Goal: Task Accomplishment & Management: Manage account settings

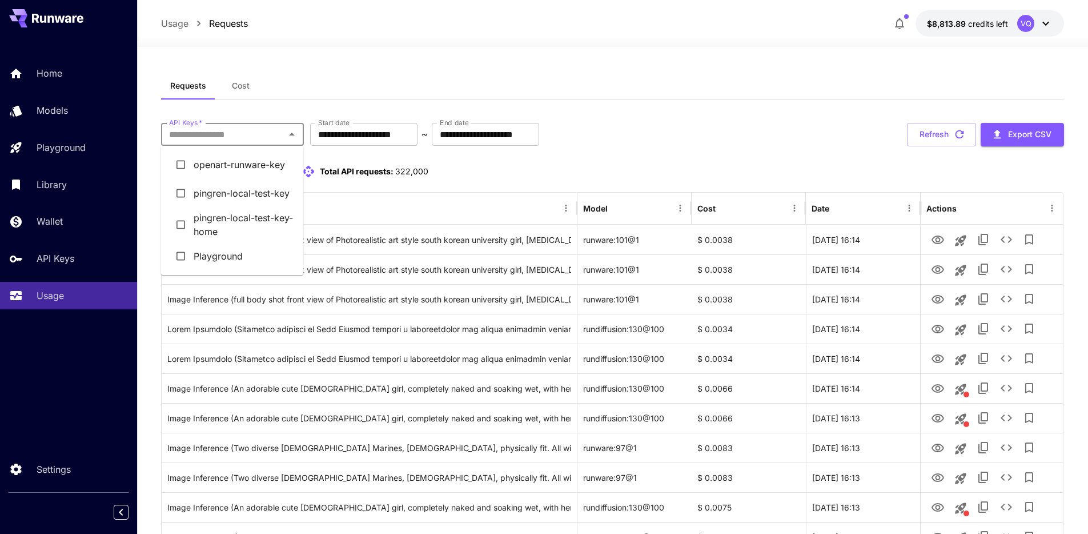
click at [261, 134] on input "API Keys   *" at bounding box center [223, 134] width 117 height 16
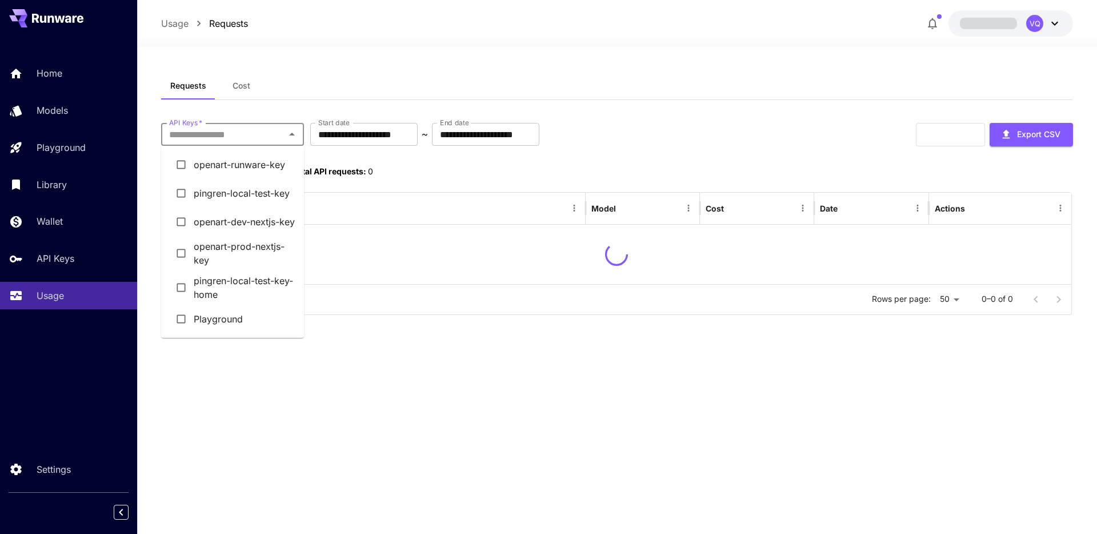
click at [274, 137] on input "API Keys   *" at bounding box center [223, 134] width 117 height 16
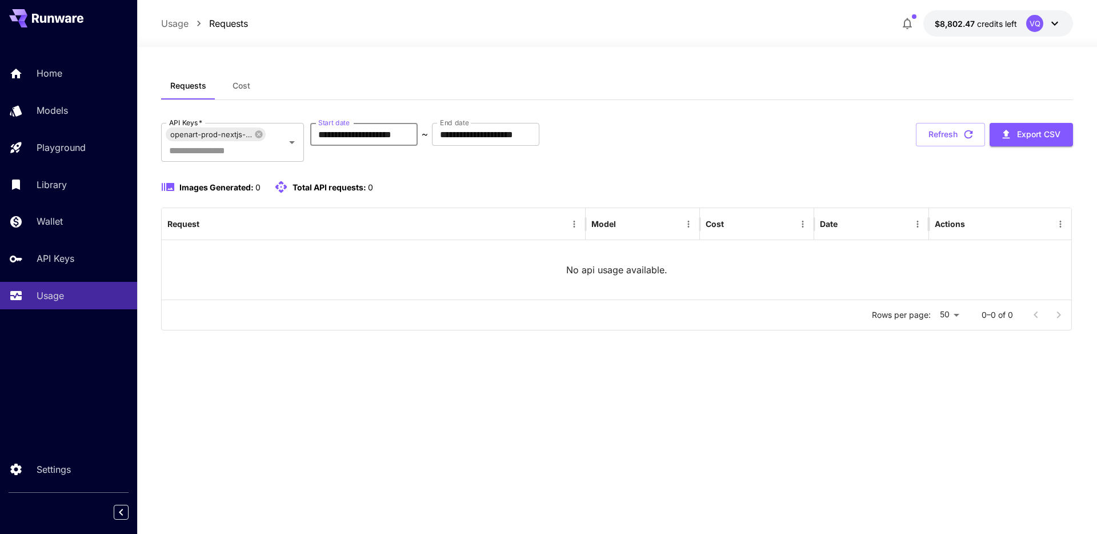
click at [403, 133] on input "**********" at bounding box center [363, 134] width 107 height 23
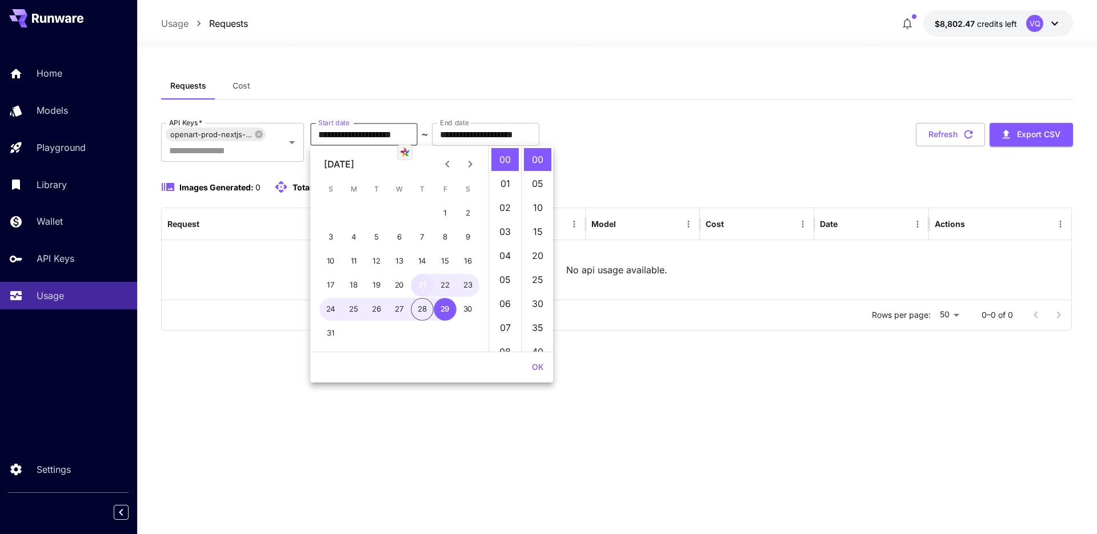
click at [425, 282] on button "21" at bounding box center [422, 285] width 23 height 23
click at [543, 364] on button "OK" at bounding box center [537, 366] width 21 height 21
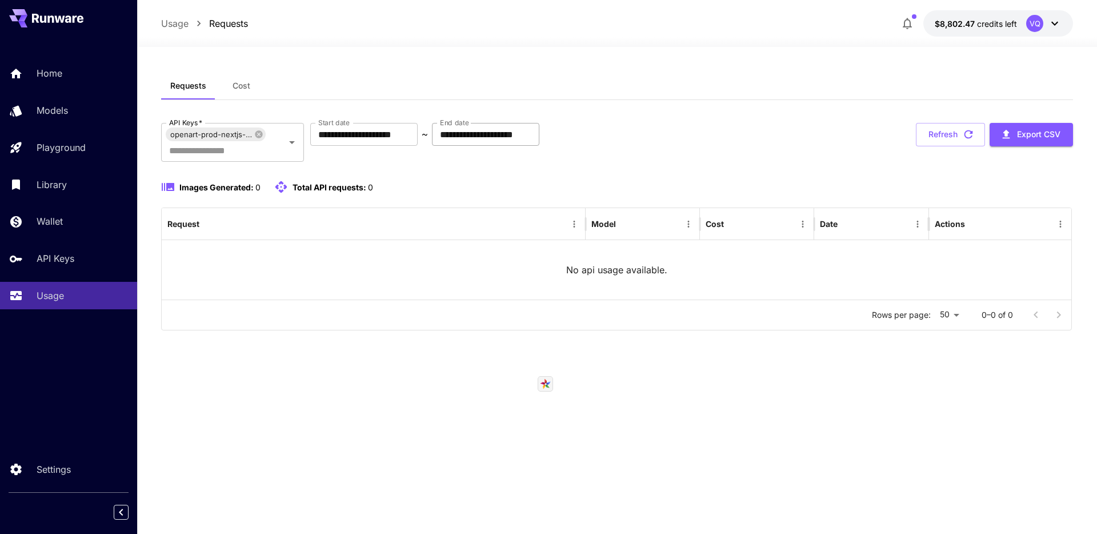
click at [491, 132] on input "**********" at bounding box center [485, 134] width 107 height 23
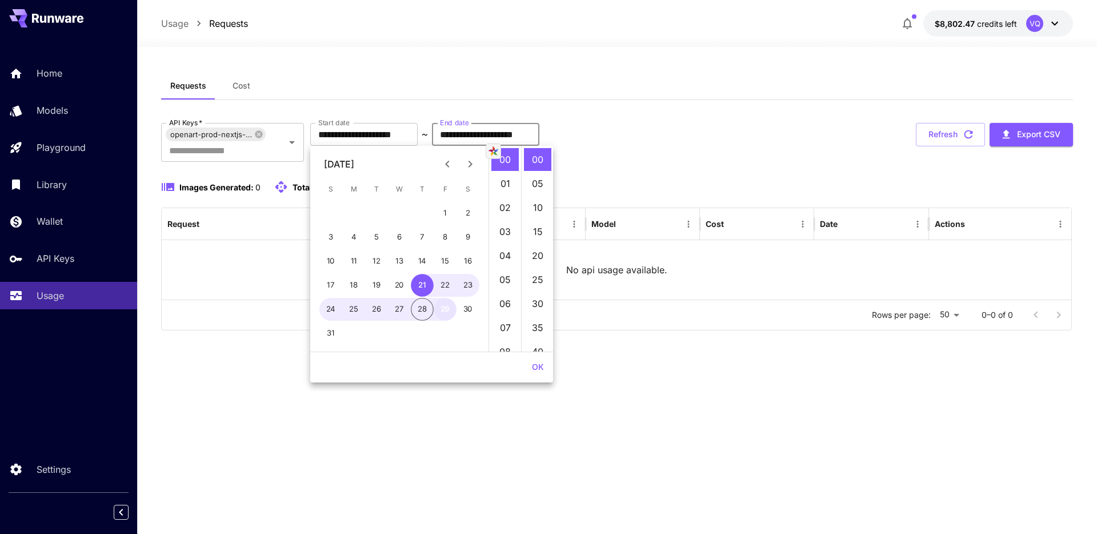
click at [447, 307] on button "29" at bounding box center [445, 309] width 23 height 23
click at [533, 367] on button "OK" at bounding box center [537, 366] width 21 height 21
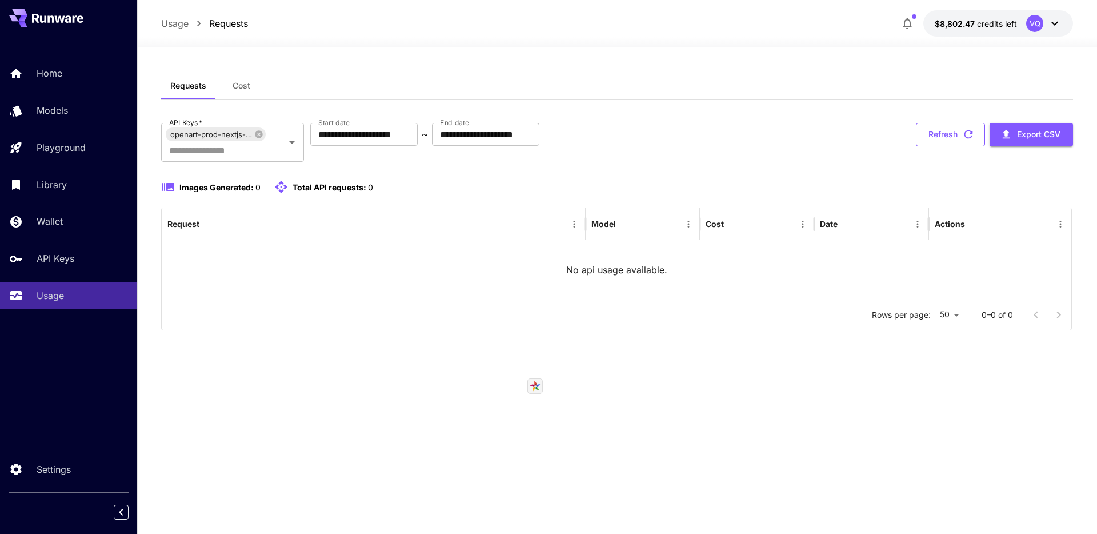
click at [962, 135] on icon "button" at bounding box center [968, 134] width 13 height 13
click at [241, 84] on span "Cost" at bounding box center [241, 86] width 18 height 10
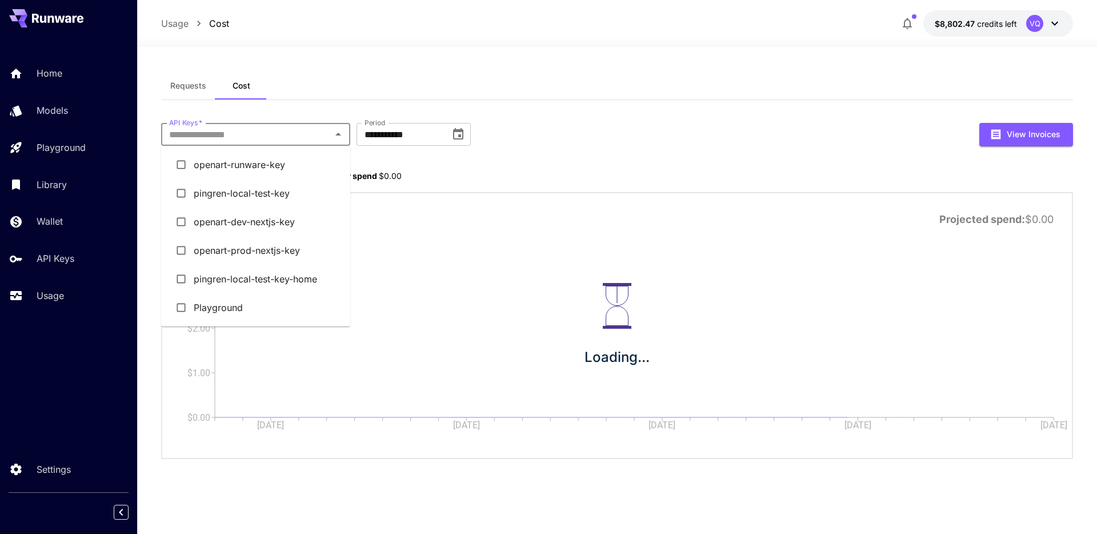
click at [238, 135] on input "API Keys   *" at bounding box center [246, 134] width 163 height 16
click at [267, 251] on li "openart-prod-nextjs-key" at bounding box center [255, 250] width 189 height 29
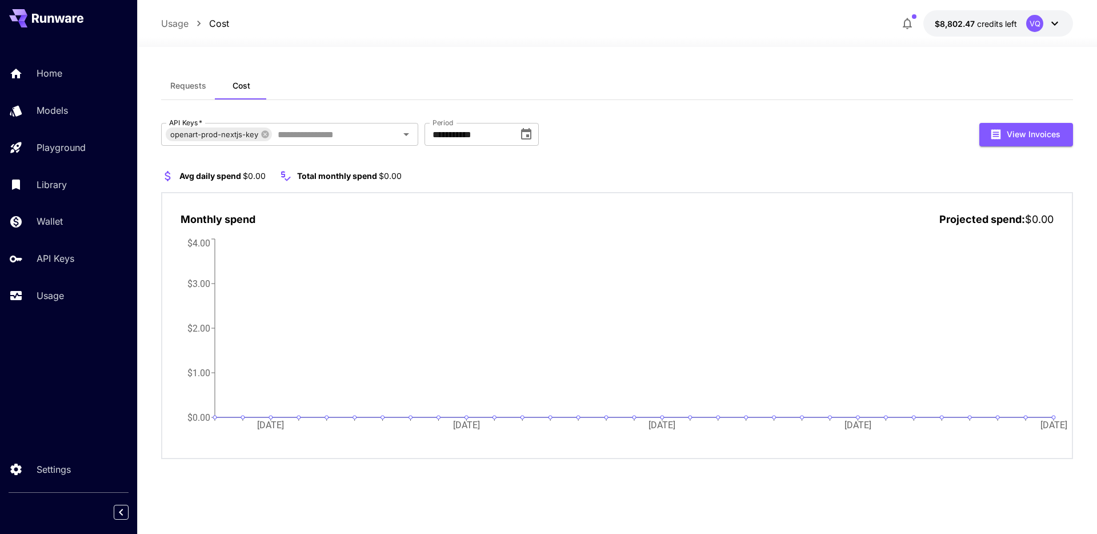
click at [186, 90] on span "Requests" at bounding box center [188, 86] width 36 height 10
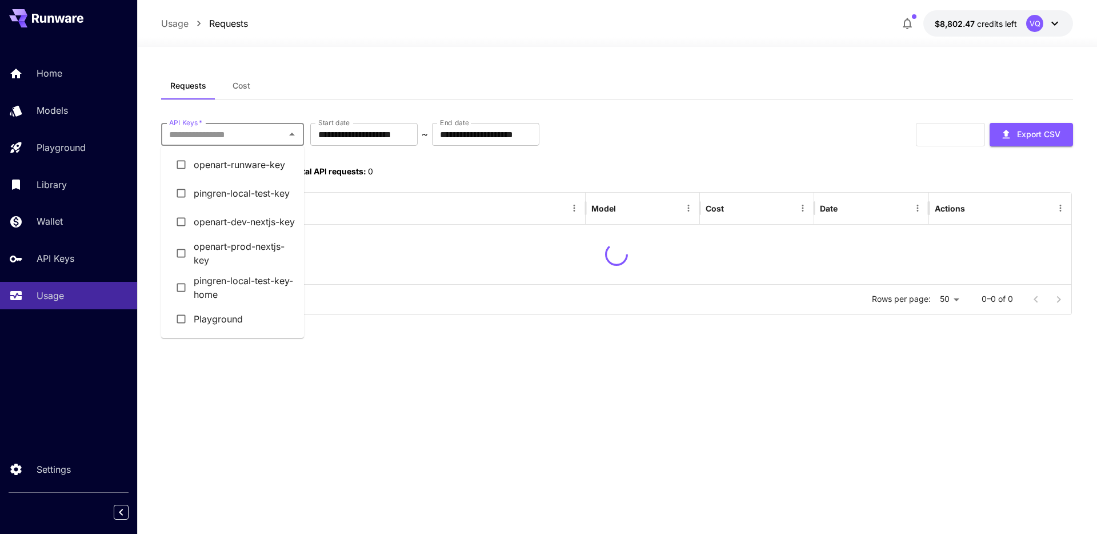
click at [236, 136] on input "API Keys   *" at bounding box center [223, 134] width 117 height 16
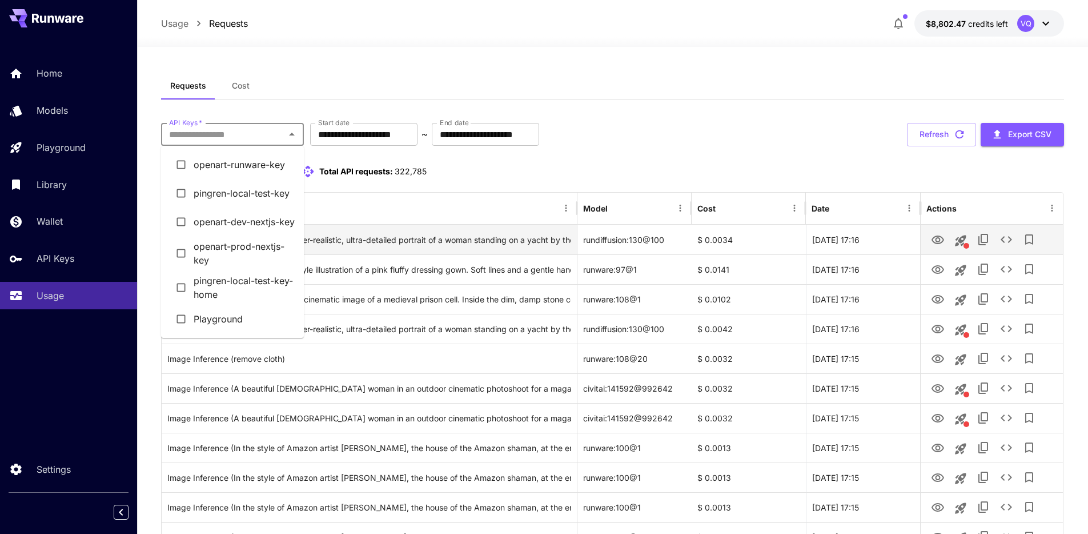
click at [220, 254] on li "openart-prod-nextjs-key" at bounding box center [232, 253] width 143 height 34
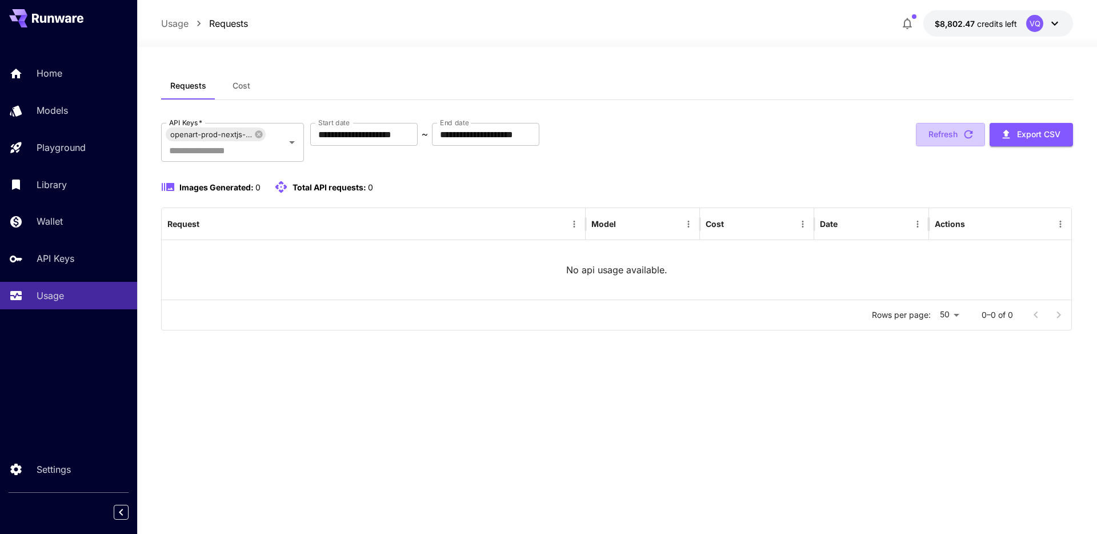
click at [954, 131] on button "Refresh" at bounding box center [950, 134] width 69 height 23
click at [965, 137] on icon "button" at bounding box center [968, 134] width 9 height 9
click at [936, 122] on div "**********" at bounding box center [617, 205] width 912 height 267
click at [938, 125] on button "Refresh" at bounding box center [950, 134] width 69 height 23
click at [579, 166] on div "**********" at bounding box center [617, 226] width 912 height 207
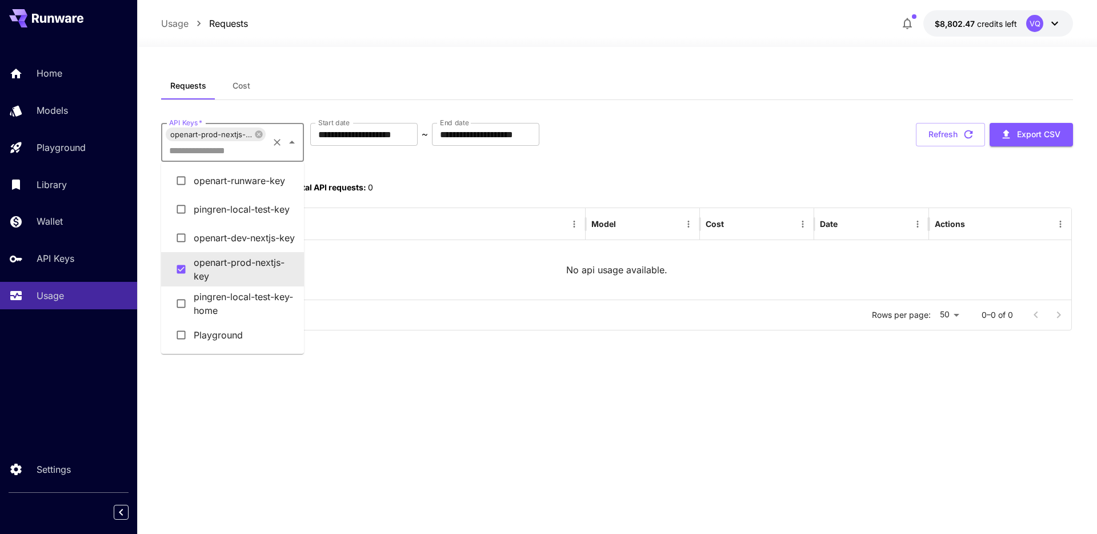
click at [231, 155] on input "API Keys   *" at bounding box center [216, 150] width 102 height 16
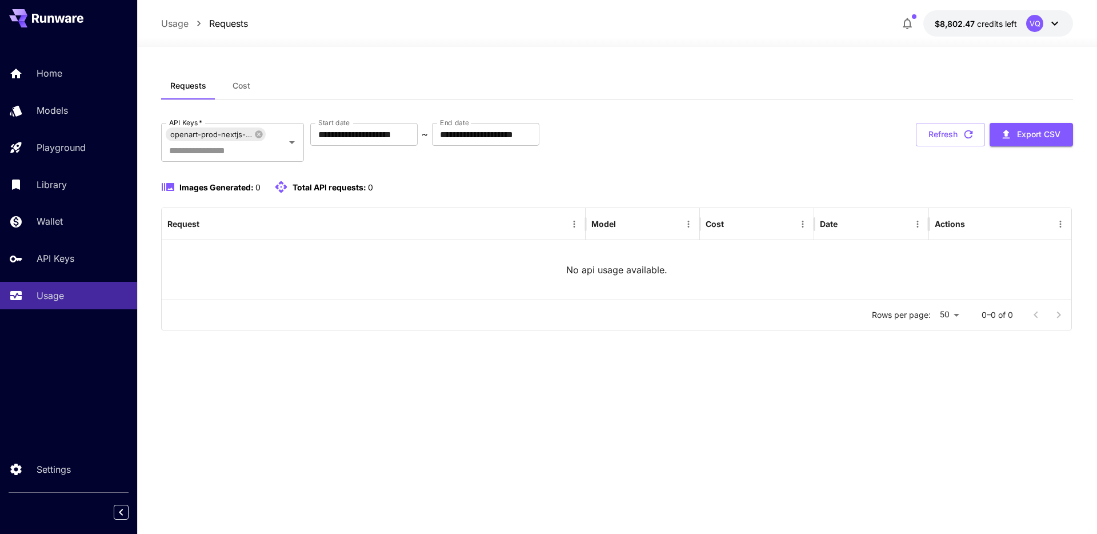
click at [454, 79] on div "Requests Cost" at bounding box center [617, 86] width 912 height 28
click at [941, 139] on button "Refresh" at bounding box center [950, 134] width 69 height 23
click at [938, 135] on button "Refresh" at bounding box center [950, 134] width 69 height 23
click at [935, 138] on button "Refresh" at bounding box center [950, 134] width 69 height 23
click at [934, 136] on button "Refresh" at bounding box center [950, 134] width 69 height 23
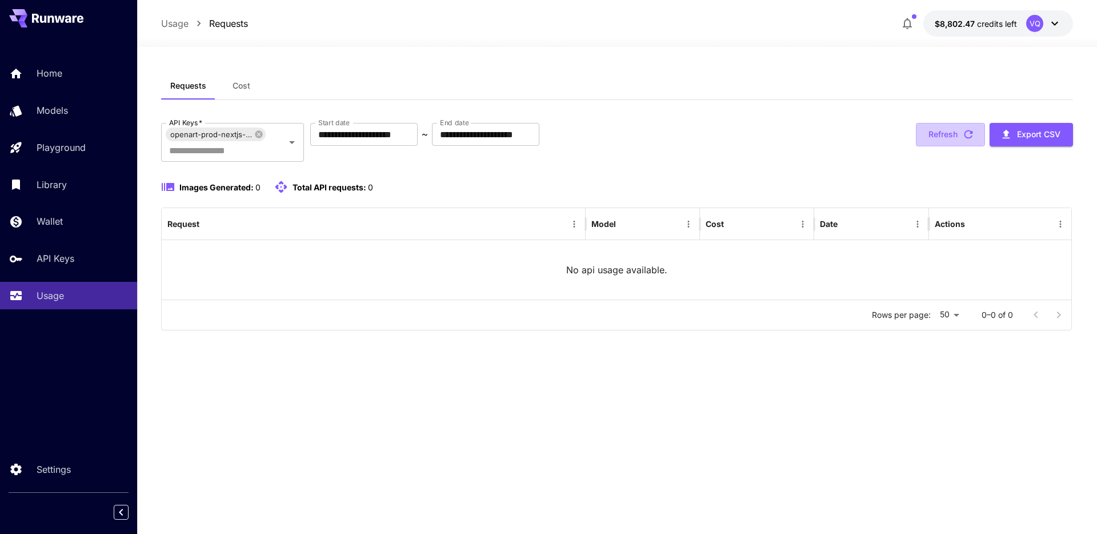
click at [934, 136] on button "Refresh" at bounding box center [950, 134] width 69 height 23
click at [946, 130] on button "Refresh" at bounding box center [950, 134] width 69 height 23
click at [947, 127] on button "Refresh" at bounding box center [950, 134] width 69 height 23
click at [972, 130] on icon "button" at bounding box center [968, 134] width 13 height 13
click at [906, 25] on icon "button" at bounding box center [907, 24] width 14 height 14
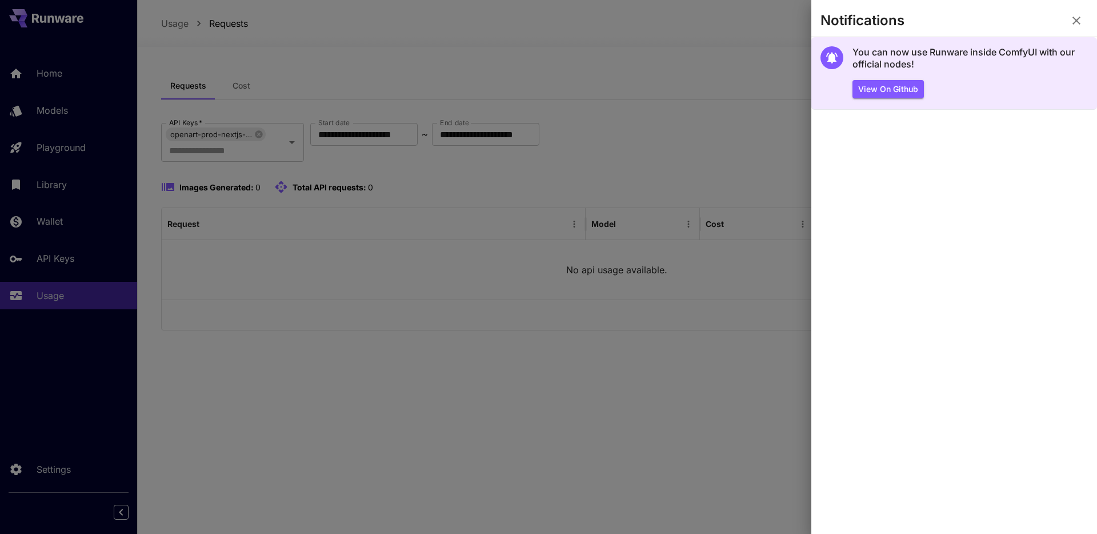
click at [942, 76] on div "You can now use Runware inside ComfyUI with our official nodes! View on Github" at bounding box center [969, 72] width 235 height 52
click at [908, 89] on button "View on Github" at bounding box center [887, 89] width 71 height 19
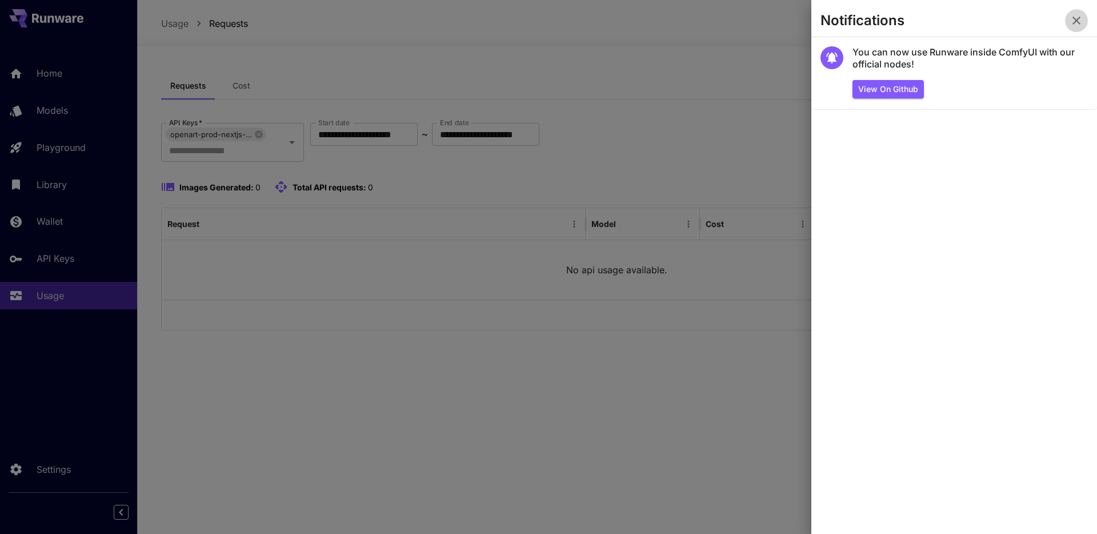
click at [1080, 22] on icon "button" at bounding box center [1076, 21] width 14 height 14
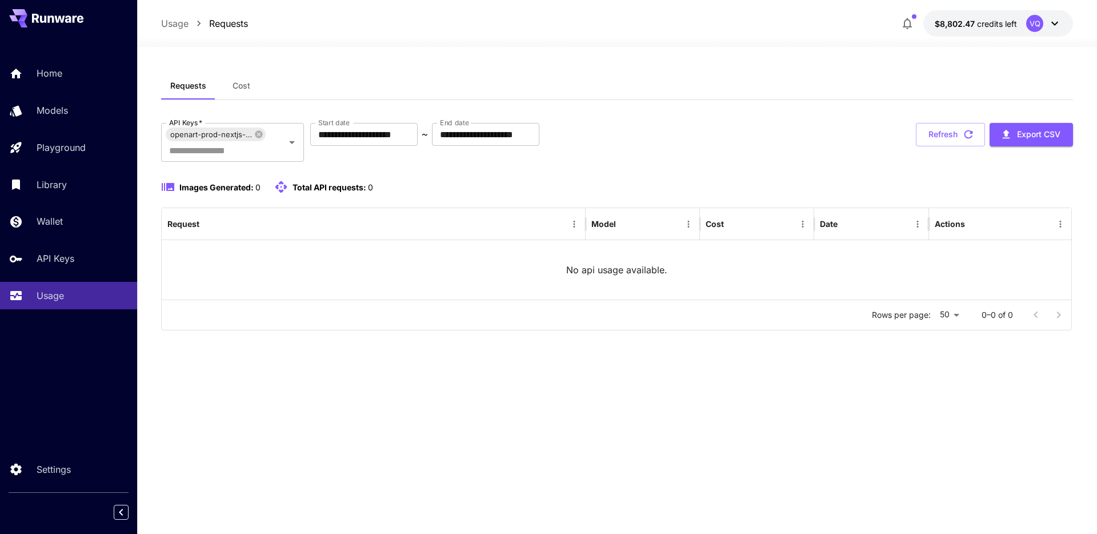
click at [1050, 25] on icon at bounding box center [1055, 24] width 14 height 14
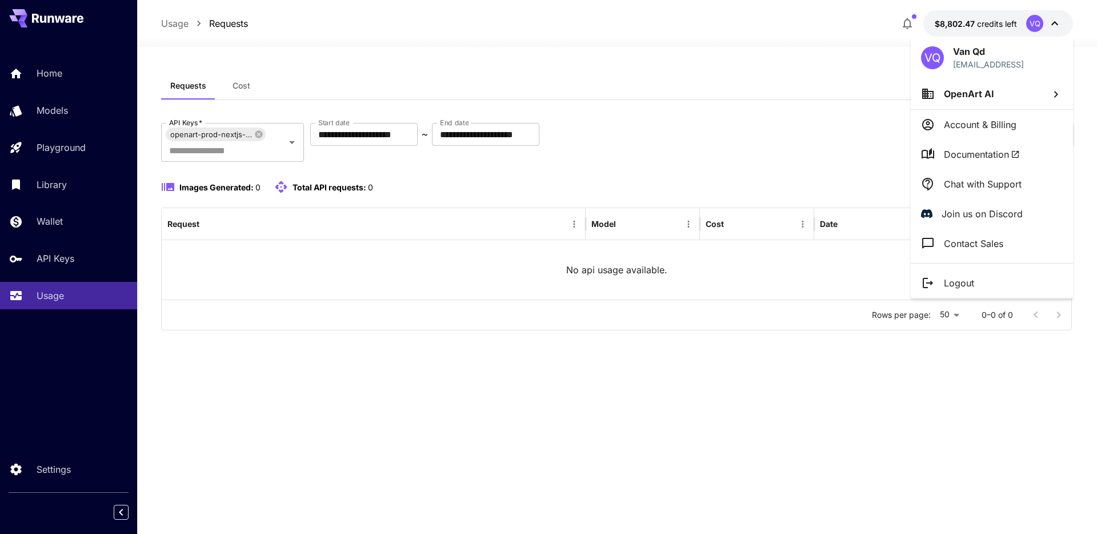
click at [66, 262] on div at bounding box center [548, 267] width 1097 height 534
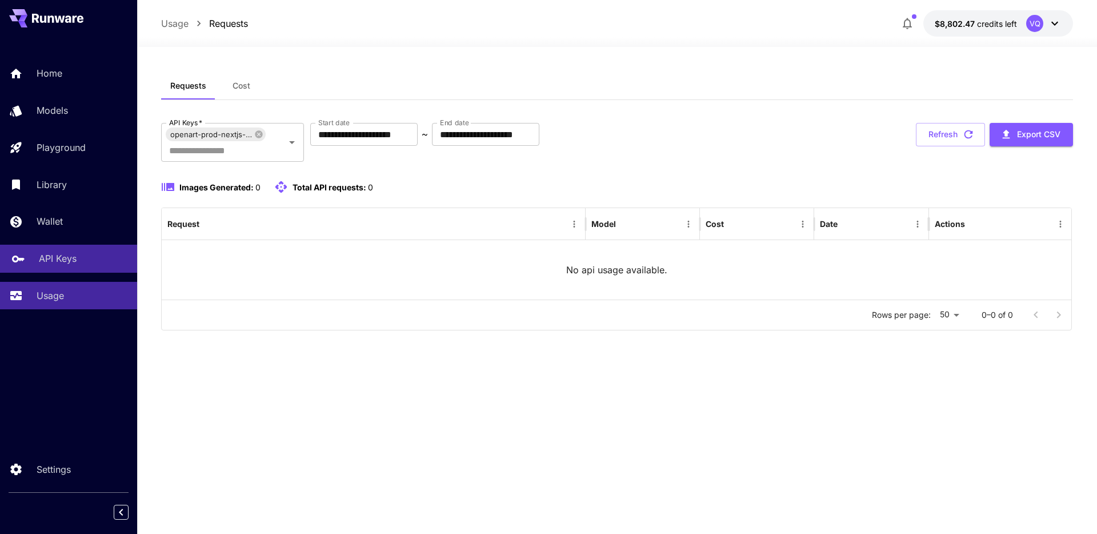
click at [66, 261] on p "API Keys" at bounding box center [58, 258] width 38 height 14
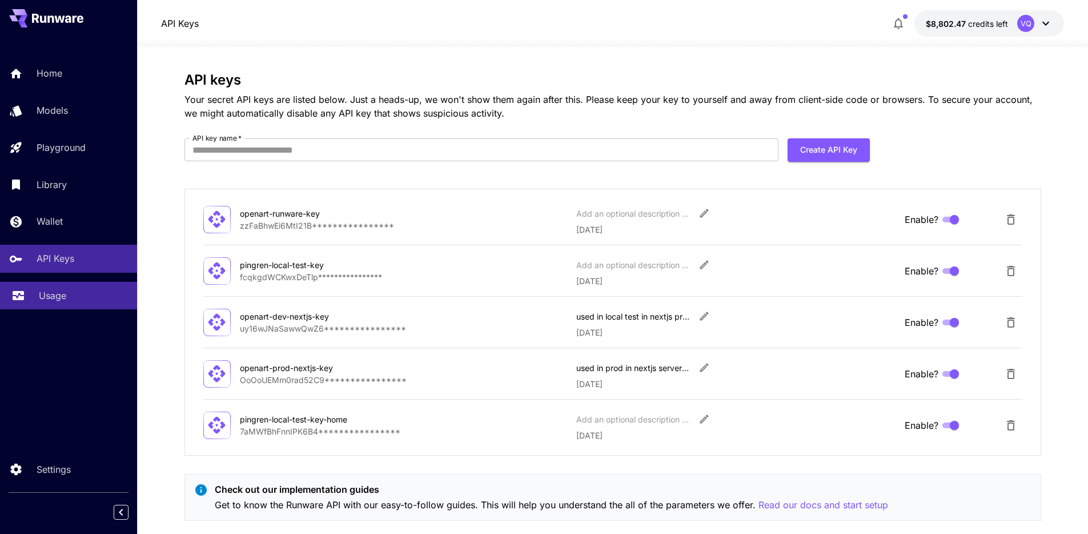
click at [65, 300] on p "Usage" at bounding box center [52, 295] width 27 height 14
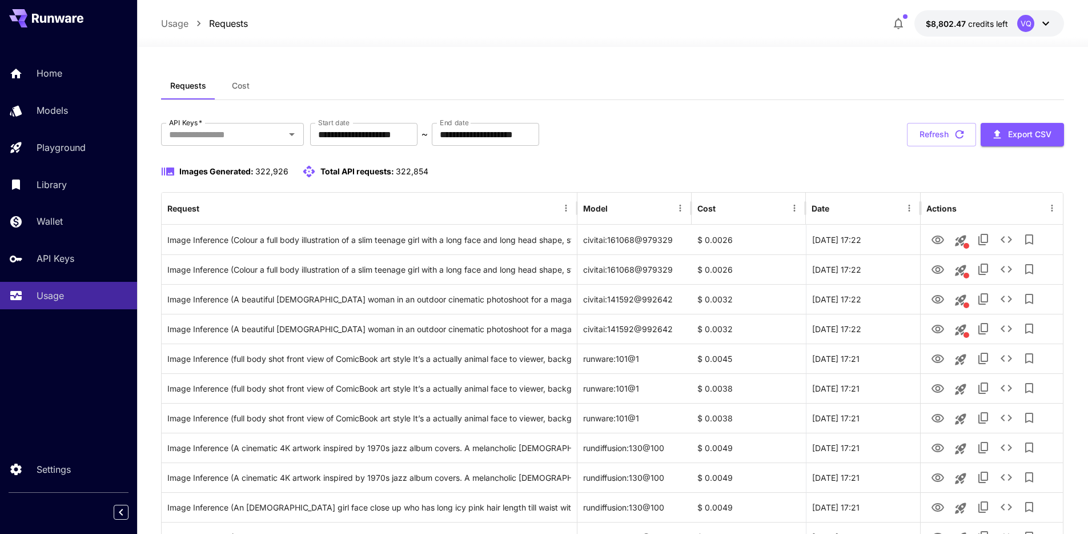
click at [703, 137] on div "**********" at bounding box center [613, 134] width 904 height 23
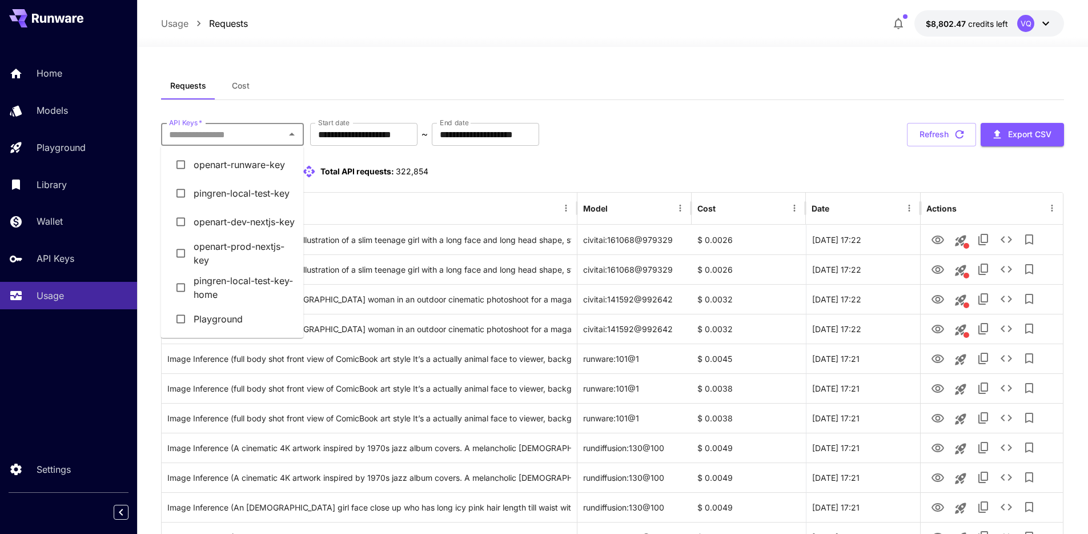
click at [243, 137] on input "API Keys   *" at bounding box center [223, 134] width 117 height 16
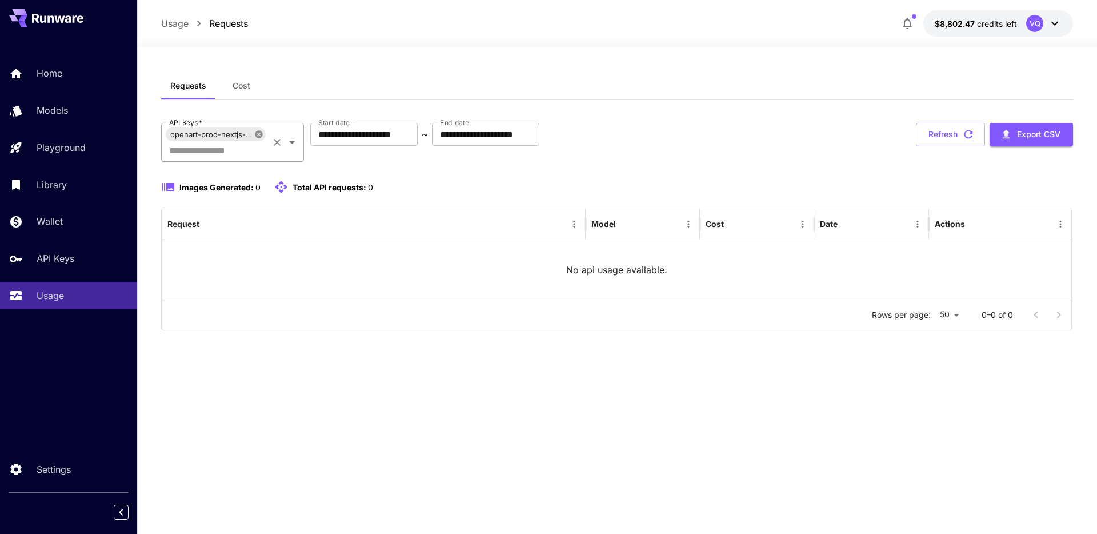
click at [259, 136] on icon at bounding box center [258, 133] width 7 height 7
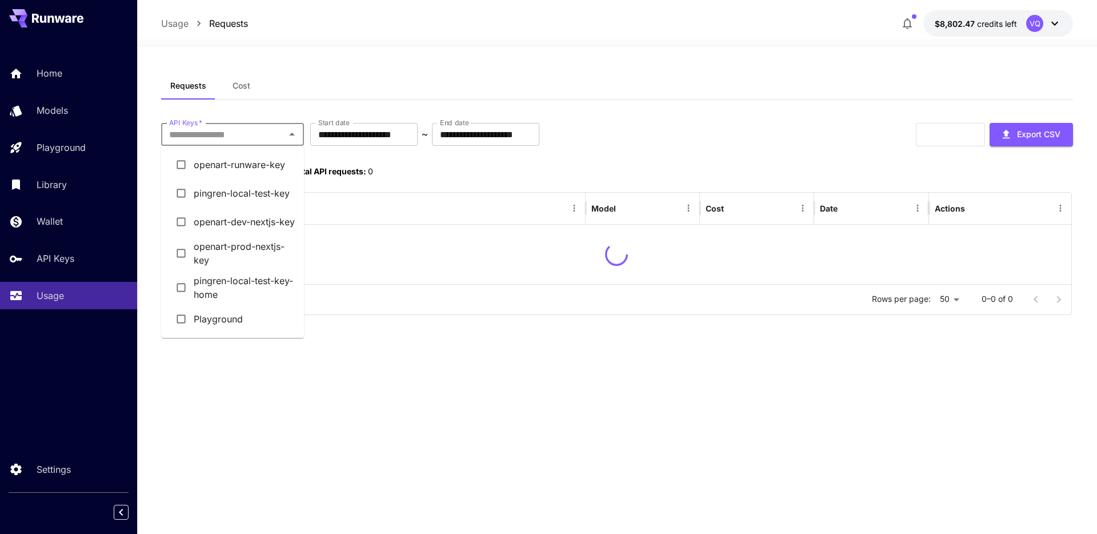
click at [248, 137] on input "API Keys   *" at bounding box center [223, 134] width 117 height 16
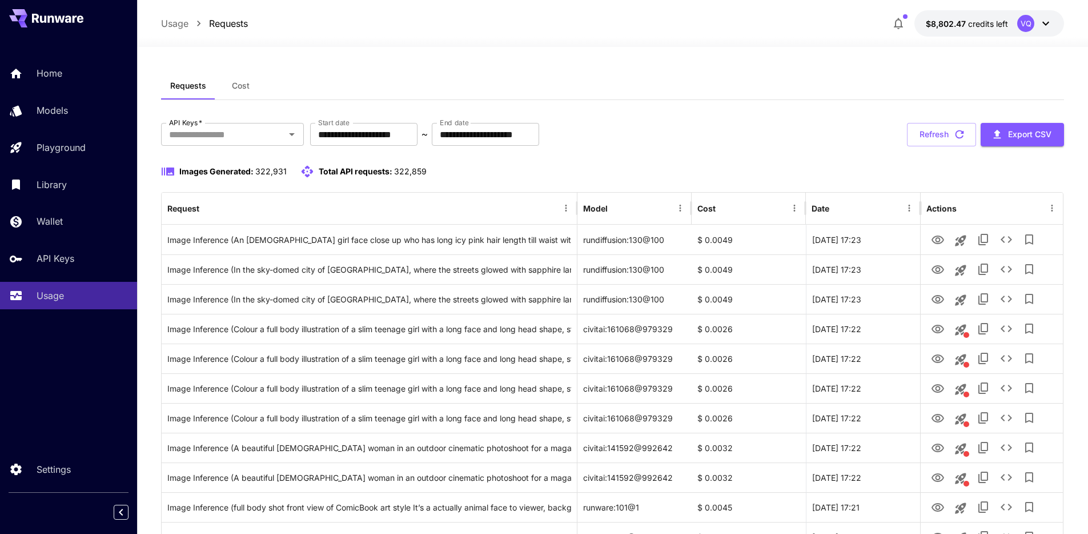
scroll to position [507, 0]
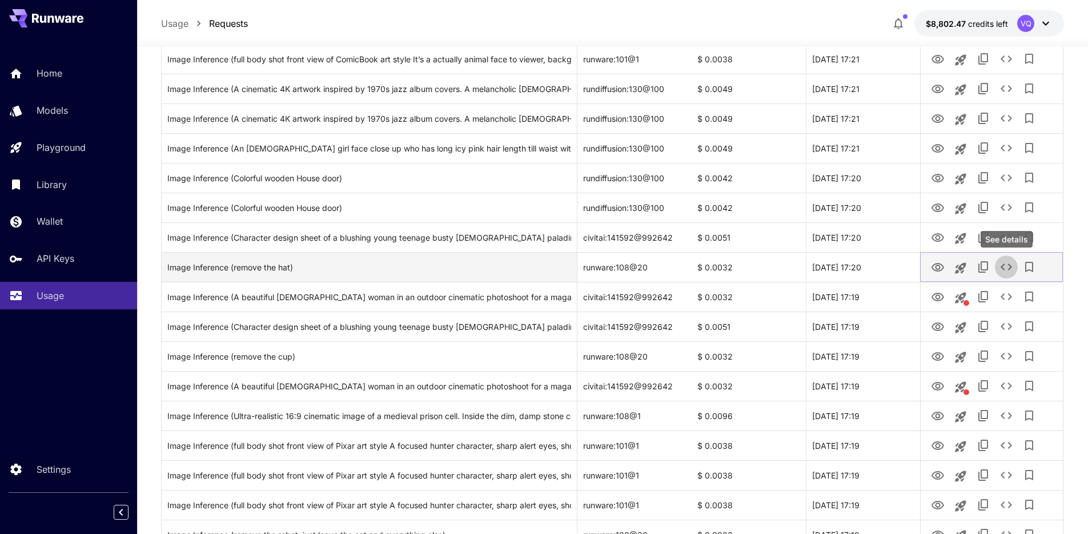
click at [1002, 268] on icon "See details" at bounding box center [1006, 266] width 11 height 7
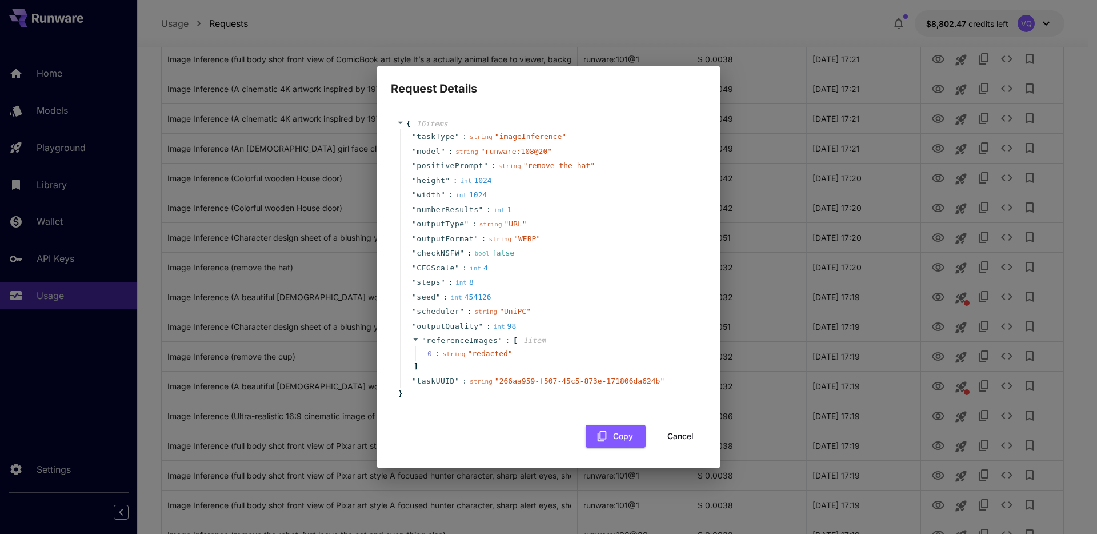
click at [690, 435] on button "Cancel" at bounding box center [680, 435] width 51 height 23
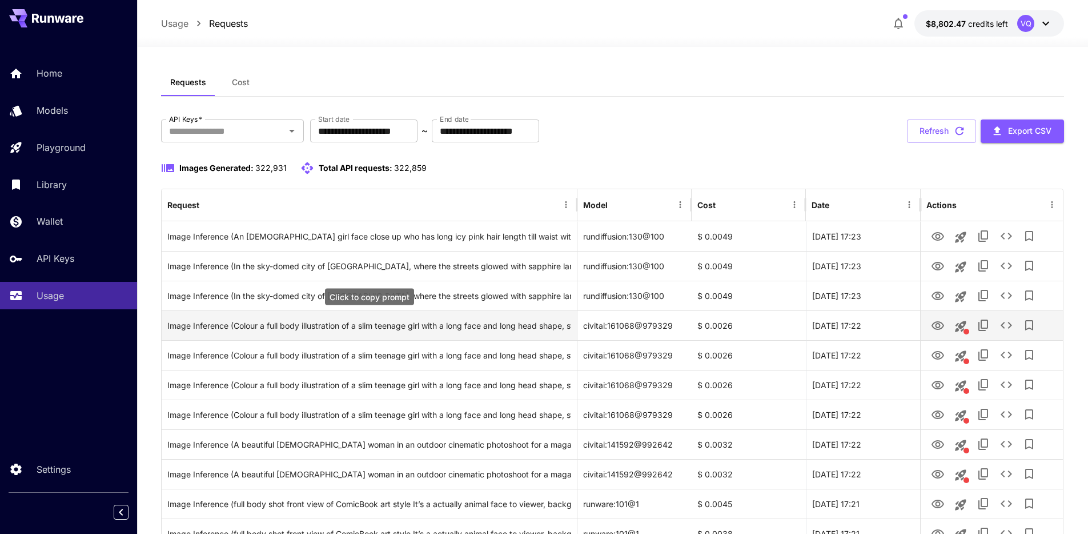
scroll to position [0, 0]
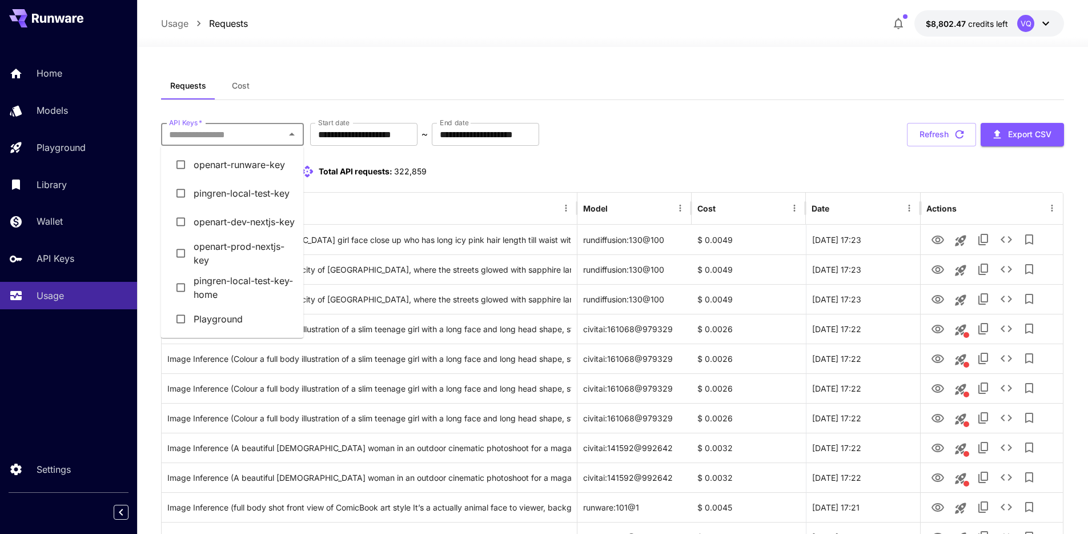
click at [270, 131] on input "API Keys   *" at bounding box center [223, 134] width 117 height 16
click at [221, 224] on li "openart-dev-nextjs-key" at bounding box center [232, 221] width 143 height 29
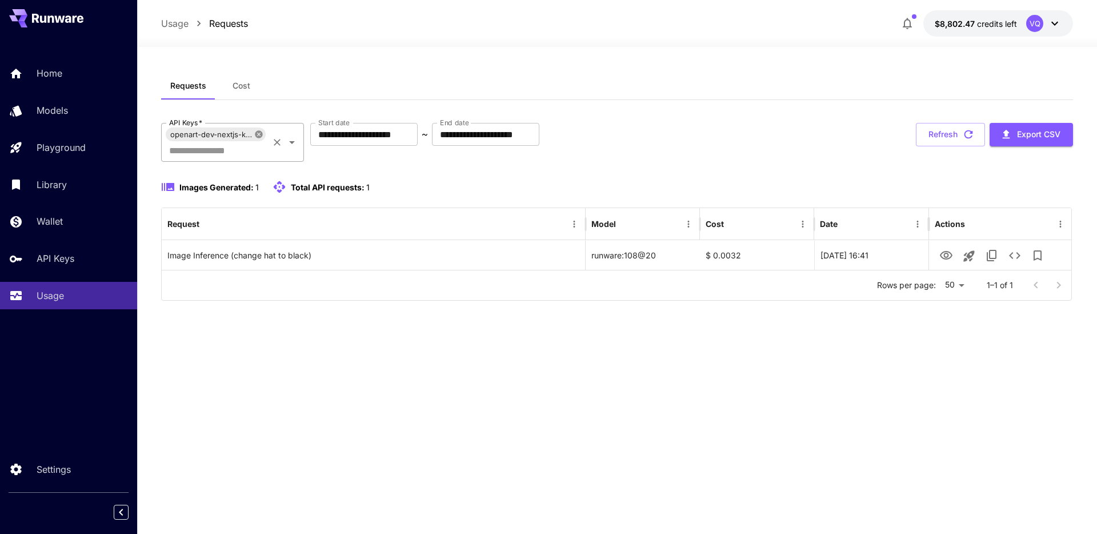
click at [262, 132] on icon at bounding box center [258, 134] width 9 height 9
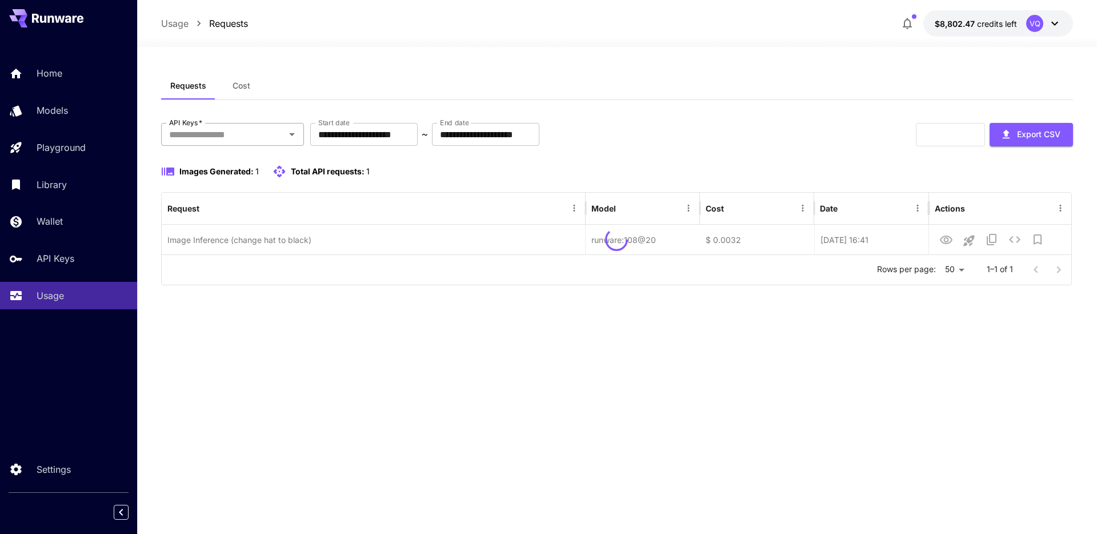
click at [220, 129] on input "API Keys   *" at bounding box center [223, 134] width 117 height 16
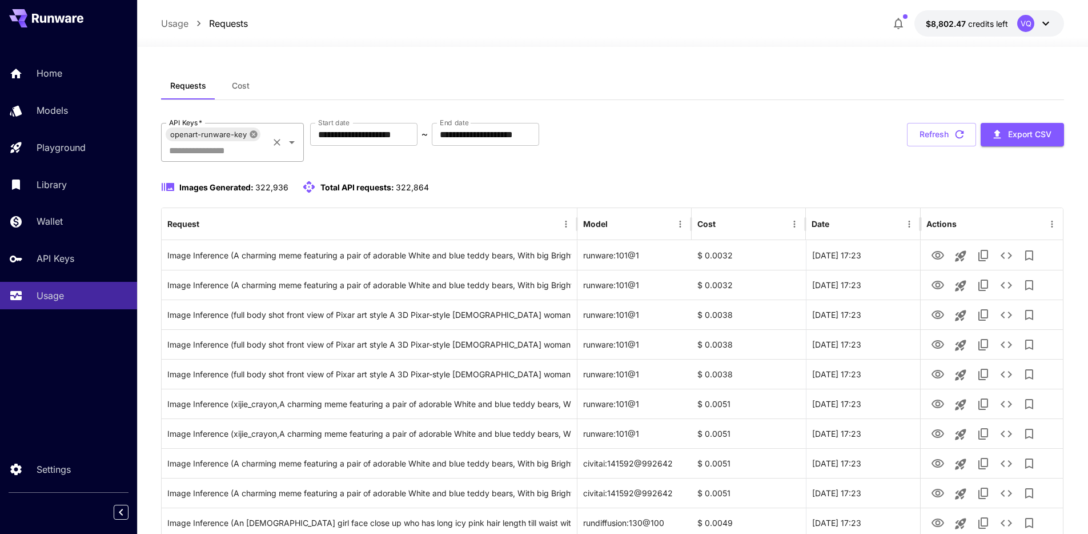
click at [251, 133] on icon at bounding box center [253, 133] width 7 height 7
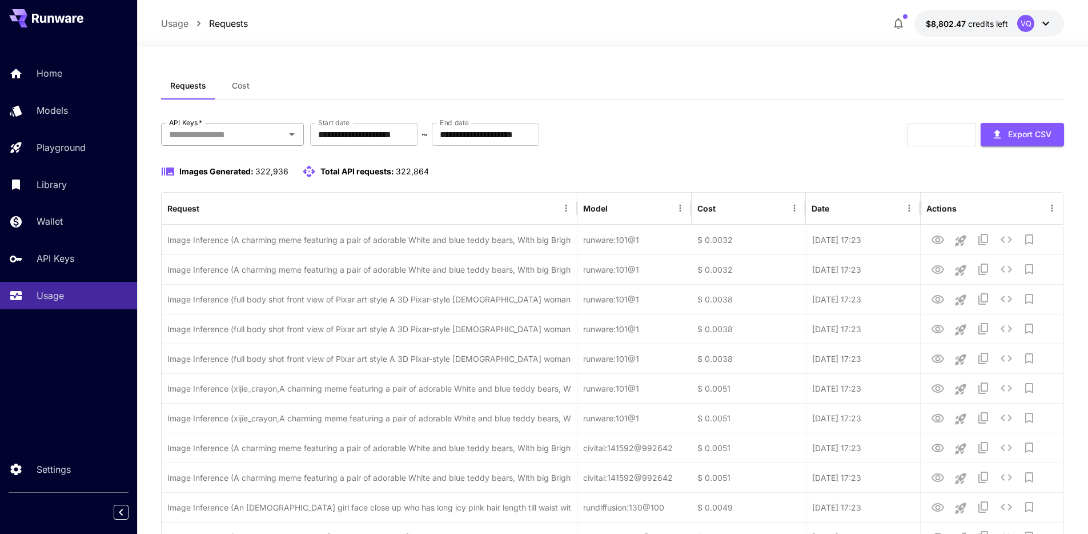
click at [250, 137] on input "API Keys   *" at bounding box center [223, 134] width 117 height 16
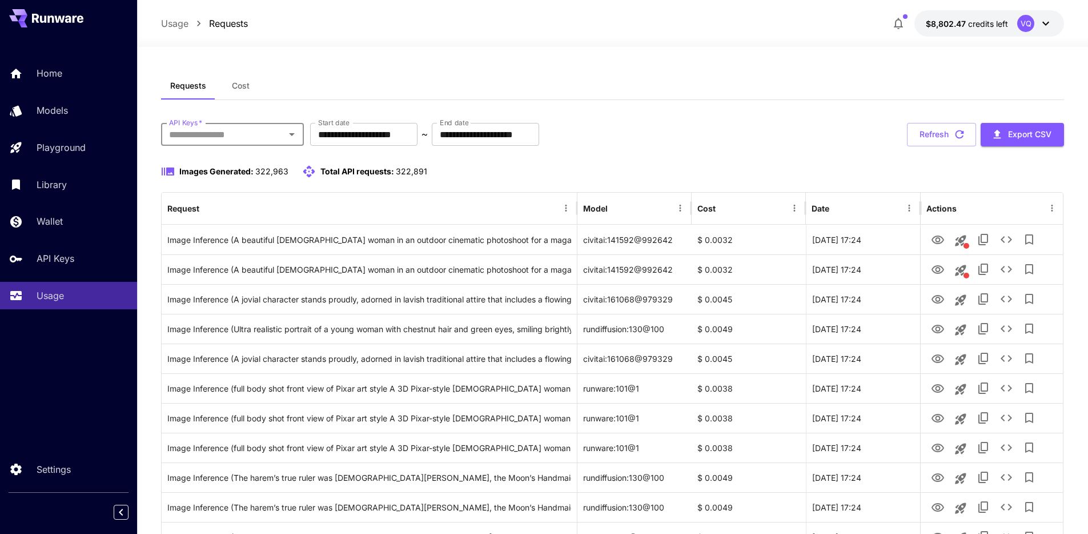
click at [236, 134] on input "API Keys   *" at bounding box center [223, 134] width 117 height 16
click at [61, 247] on link "API Keys" at bounding box center [68, 258] width 137 height 28
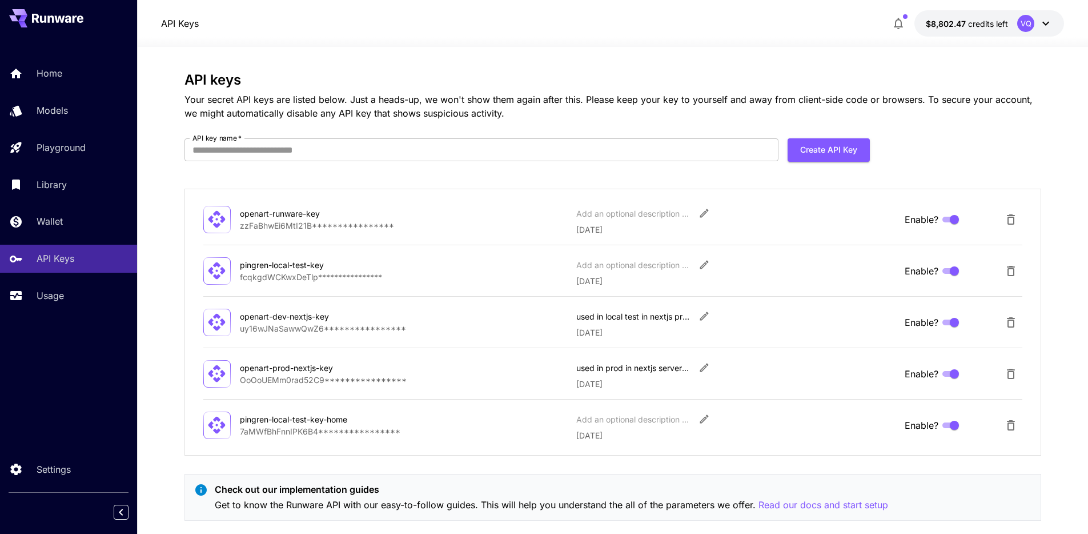
click at [1042, 376] on section "**********" at bounding box center [612, 301] width 951 height 508
click at [1009, 378] on icon "Delete API Key" at bounding box center [1011, 374] width 14 height 14
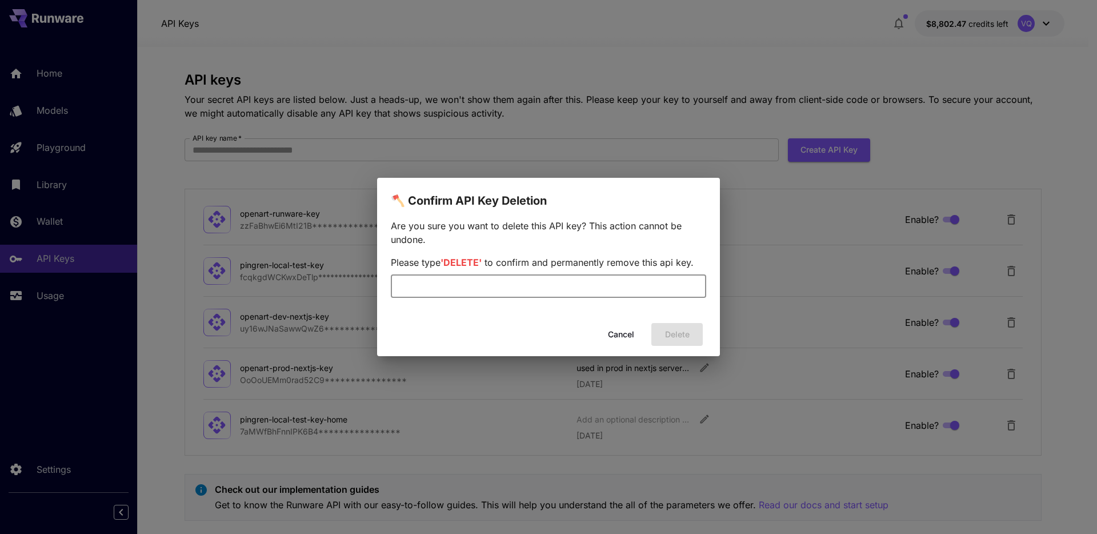
click at [581, 279] on input "text" at bounding box center [548, 286] width 315 height 23
type input "******"
click at [681, 340] on button "Delete" at bounding box center [676, 334] width 51 height 23
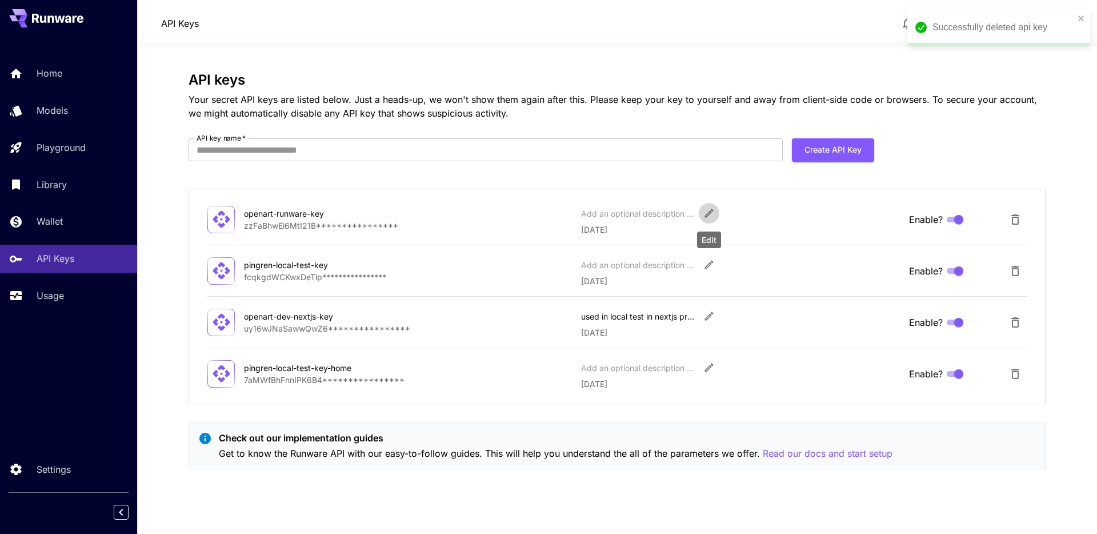
click at [709, 212] on icon "Edit" at bounding box center [708, 213] width 9 height 9
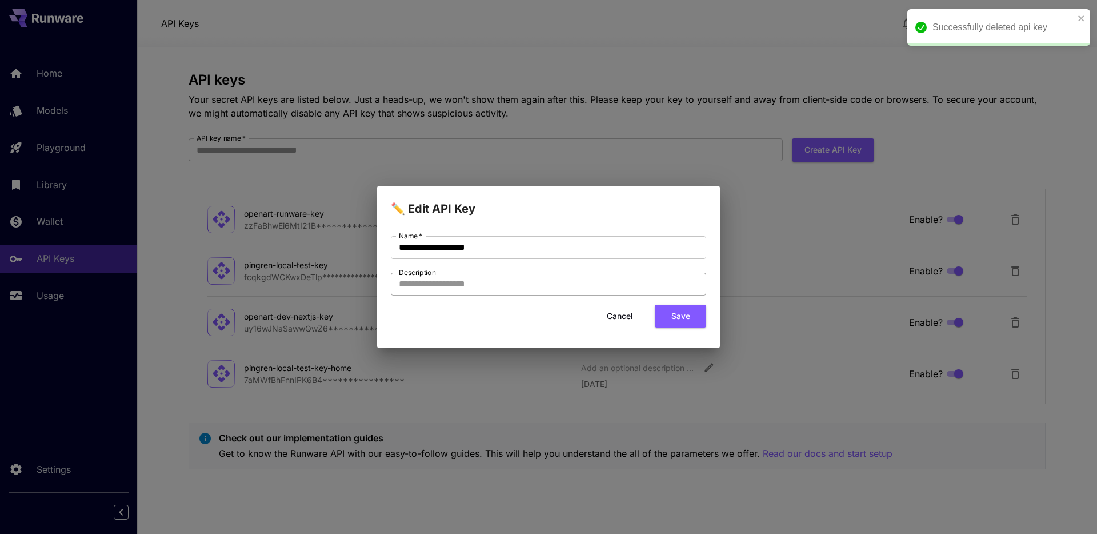
click at [475, 287] on input "Description" at bounding box center [548, 283] width 315 height 23
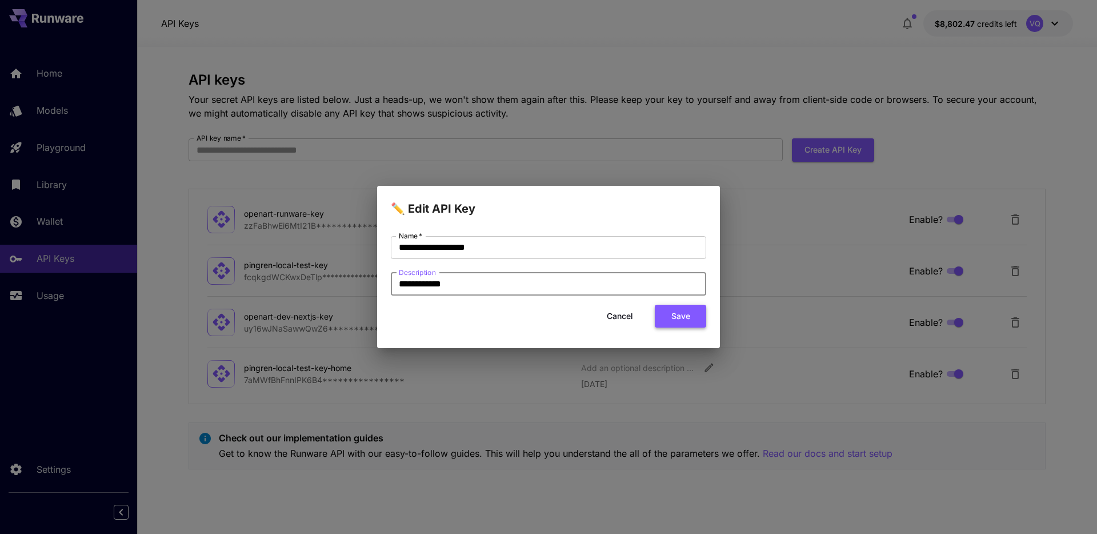
type input "**********"
click at [681, 318] on button "Save" at bounding box center [680, 315] width 51 height 23
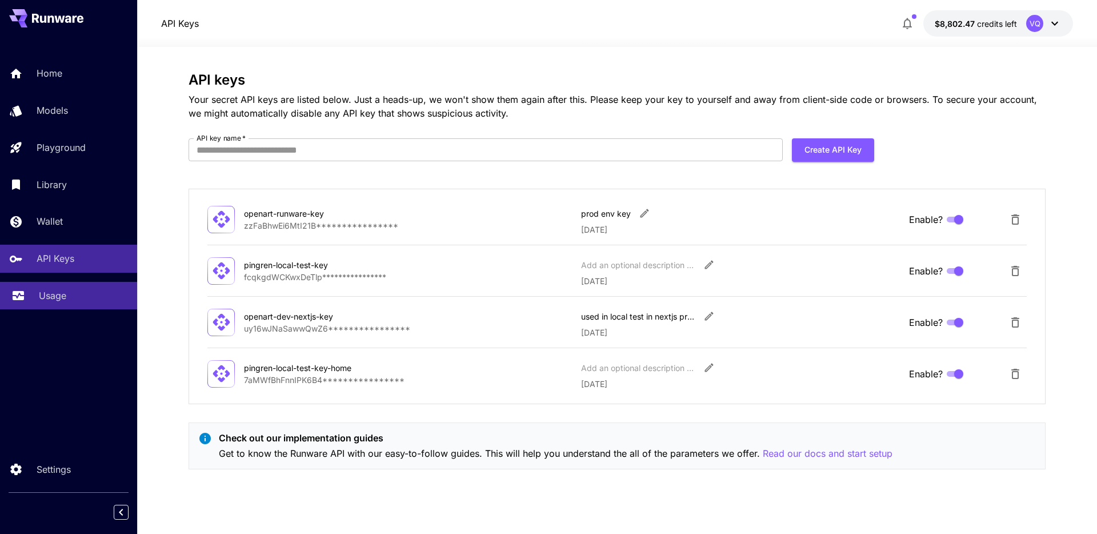
click at [91, 296] on div "Usage" at bounding box center [83, 295] width 89 height 14
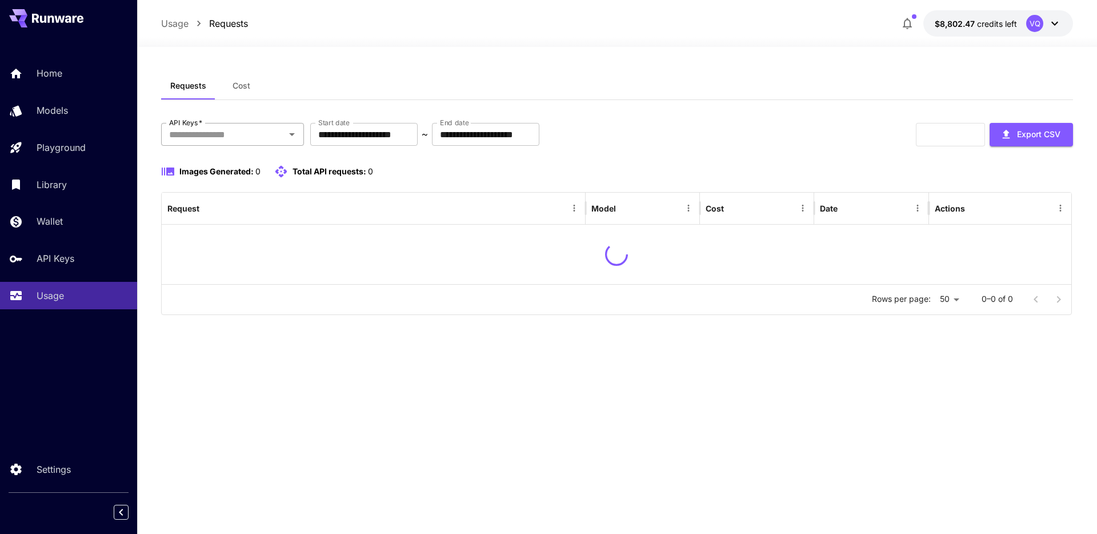
click at [246, 139] on input "API Keys   *" at bounding box center [223, 134] width 117 height 16
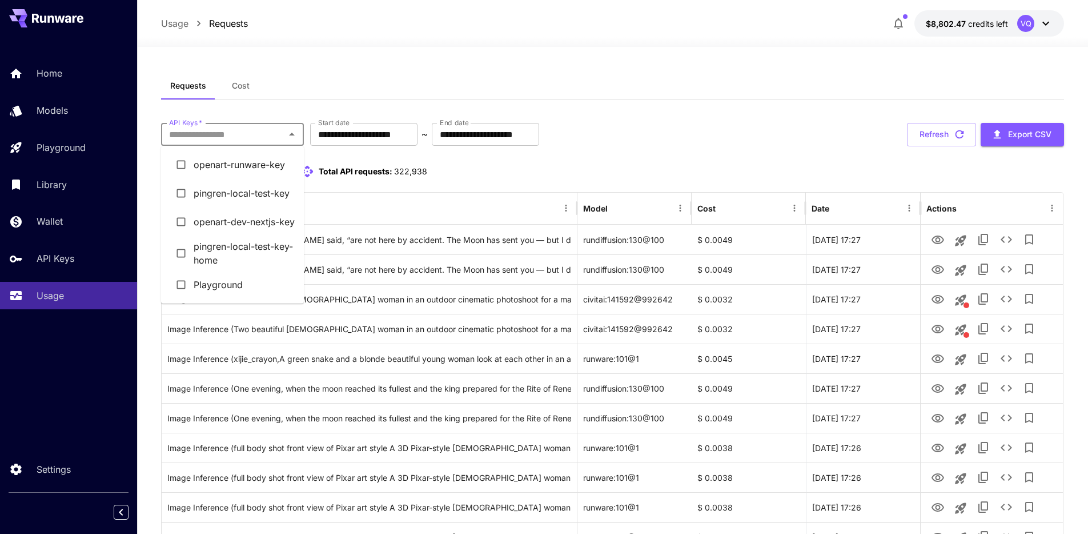
click at [236, 163] on li "openart-runware-key" at bounding box center [232, 164] width 143 height 29
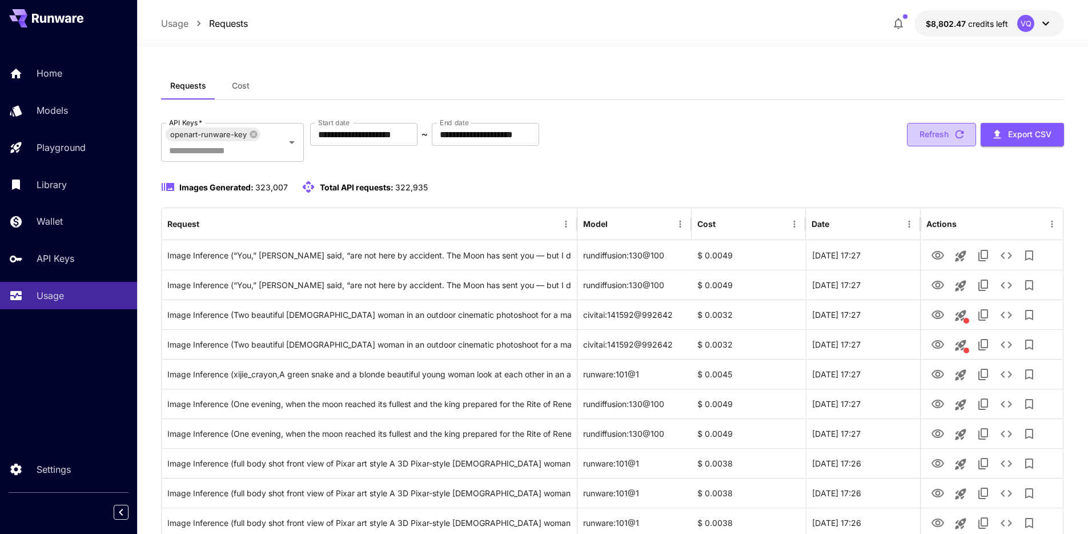
click at [932, 134] on button "Refresh" at bounding box center [941, 134] width 69 height 23
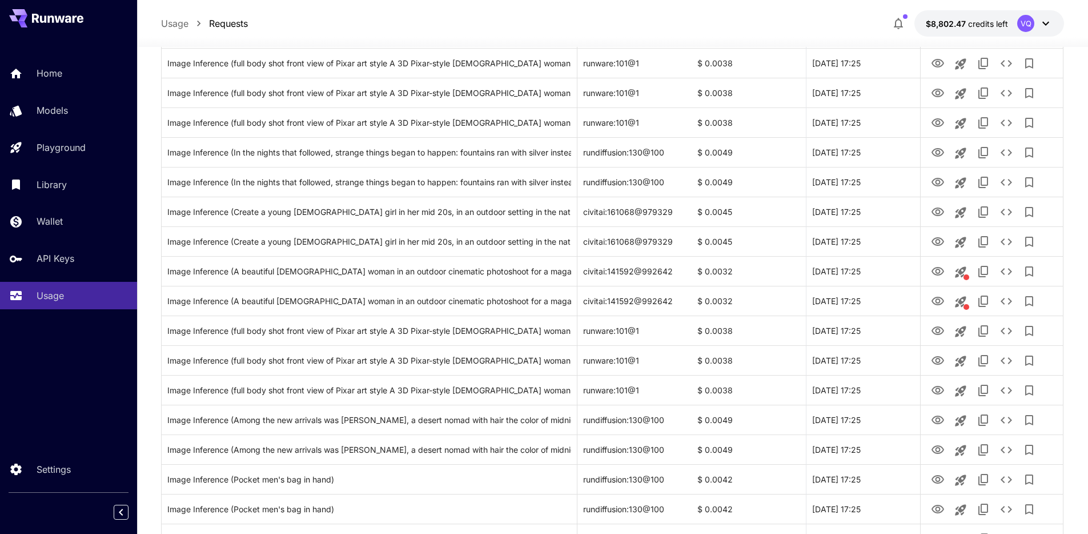
scroll to position [1257, 0]
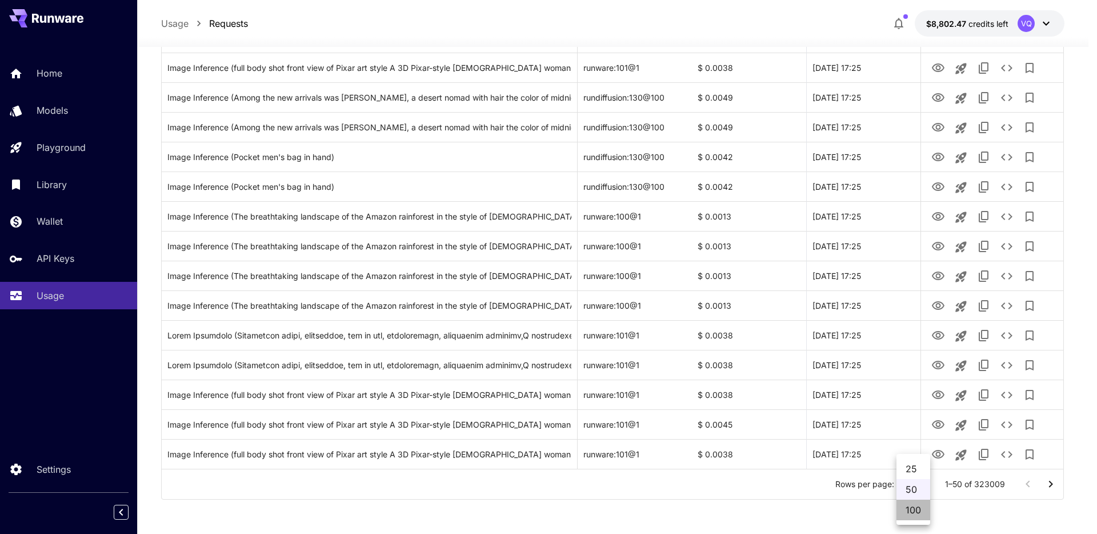
click at [916, 509] on li "100" at bounding box center [913, 509] width 34 height 21
type input "***"
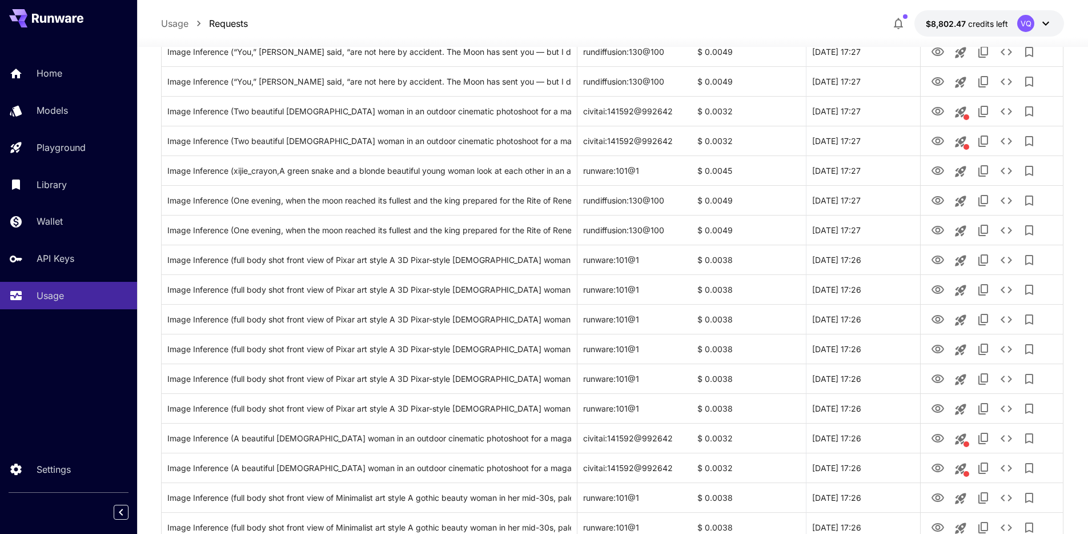
scroll to position [0, 0]
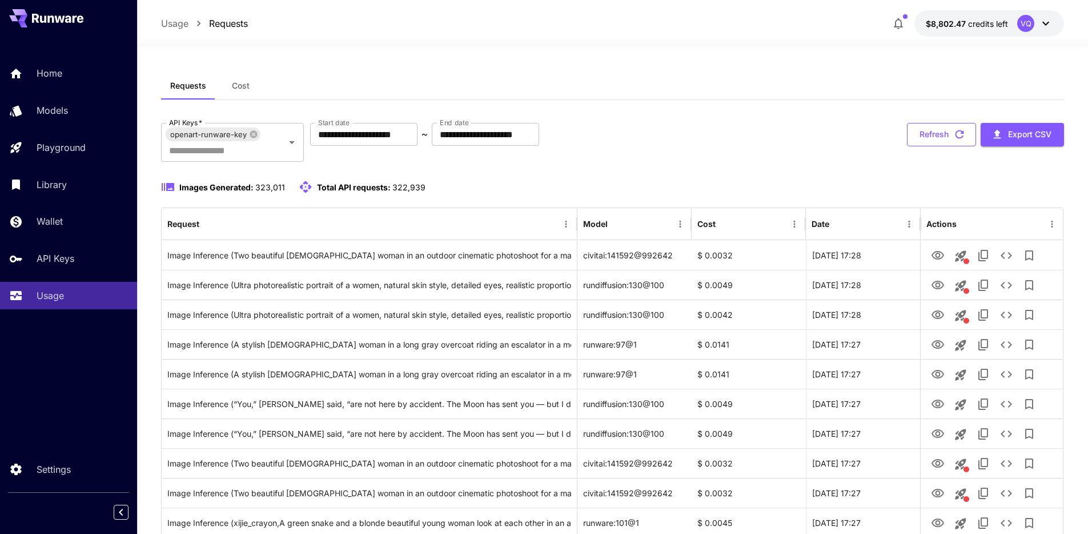
click at [942, 131] on button "Refresh" at bounding box center [941, 134] width 69 height 23
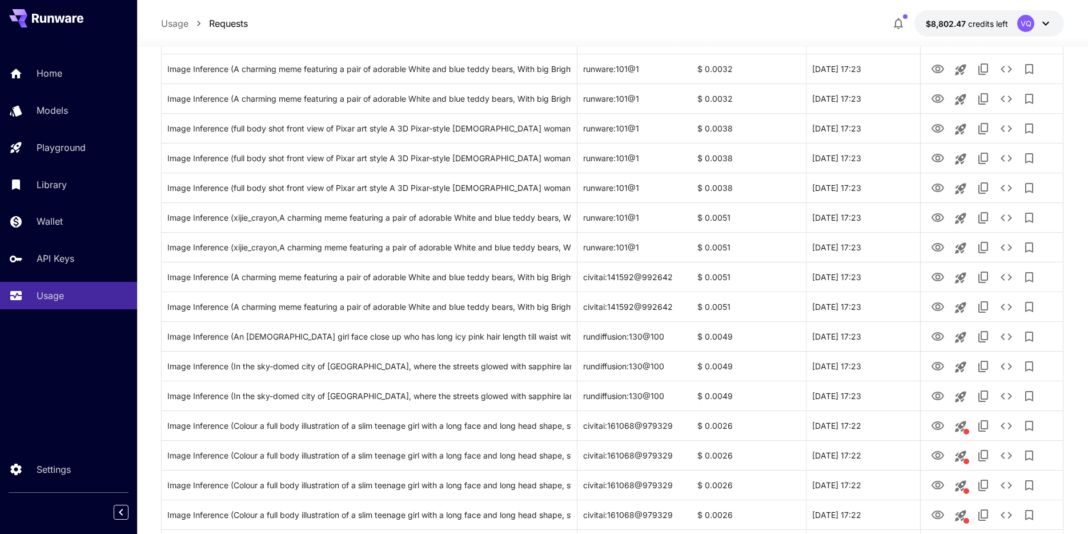
scroll to position [2742, 0]
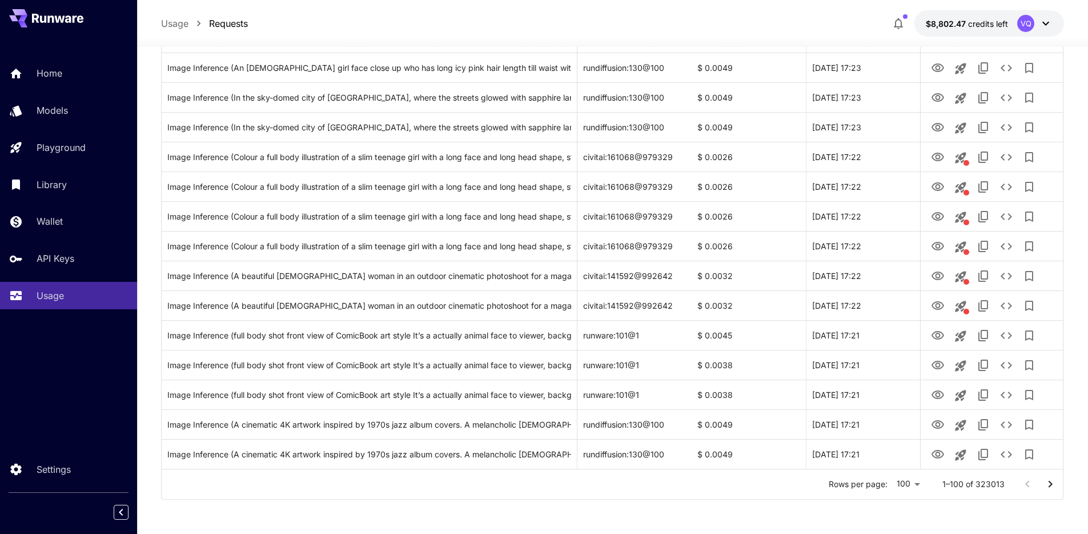
click at [1051, 487] on icon "Go to next page" at bounding box center [1051, 484] width 14 height 14
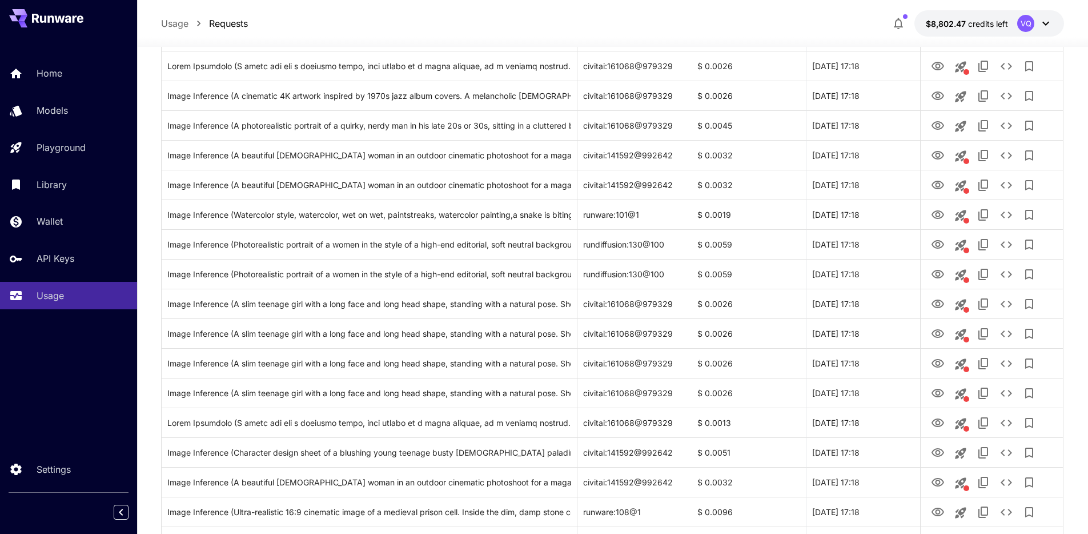
scroll to position [0, 0]
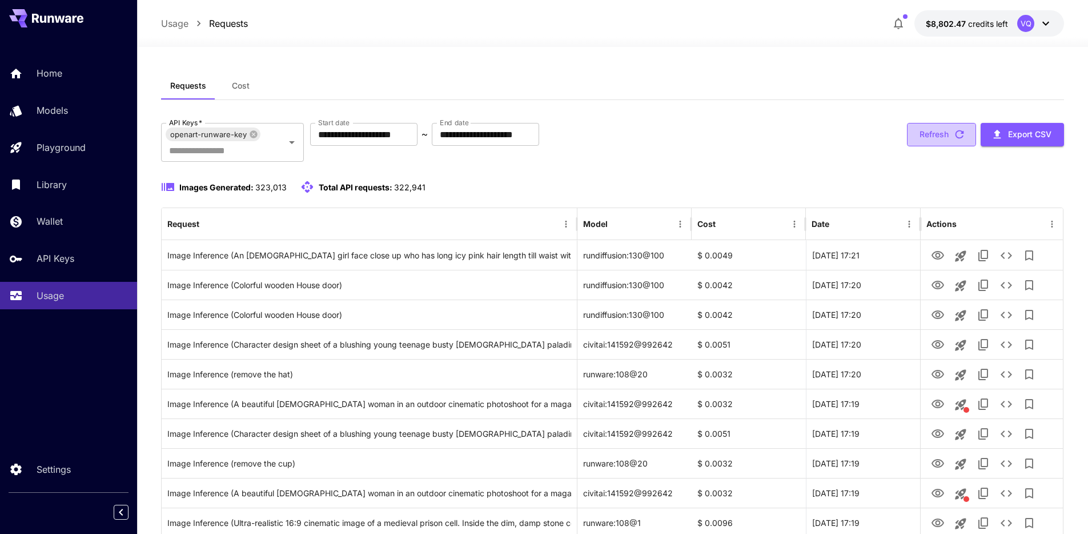
click at [934, 129] on button "Refresh" at bounding box center [941, 134] width 69 height 23
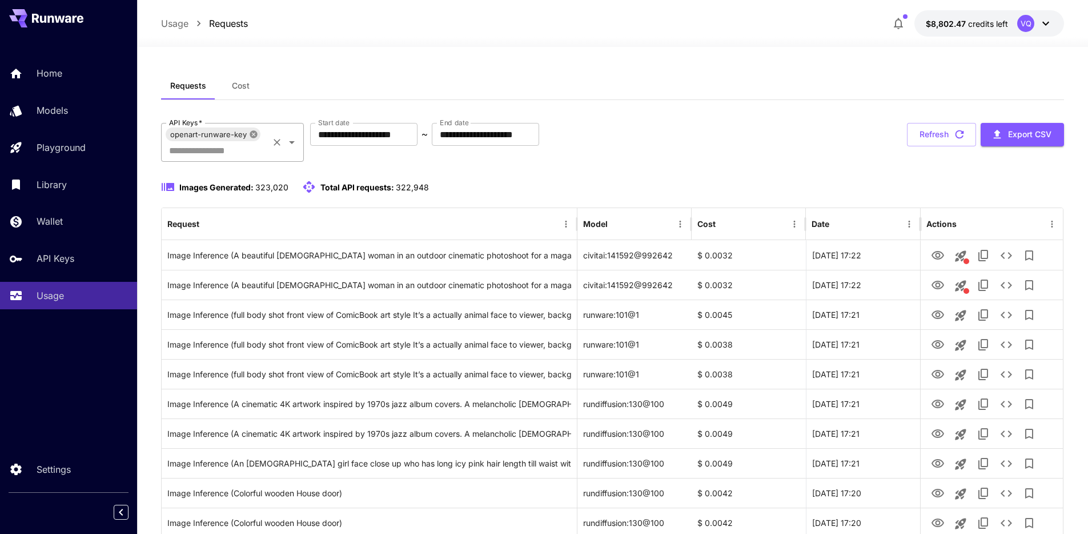
click at [253, 135] on icon at bounding box center [253, 133] width 7 height 7
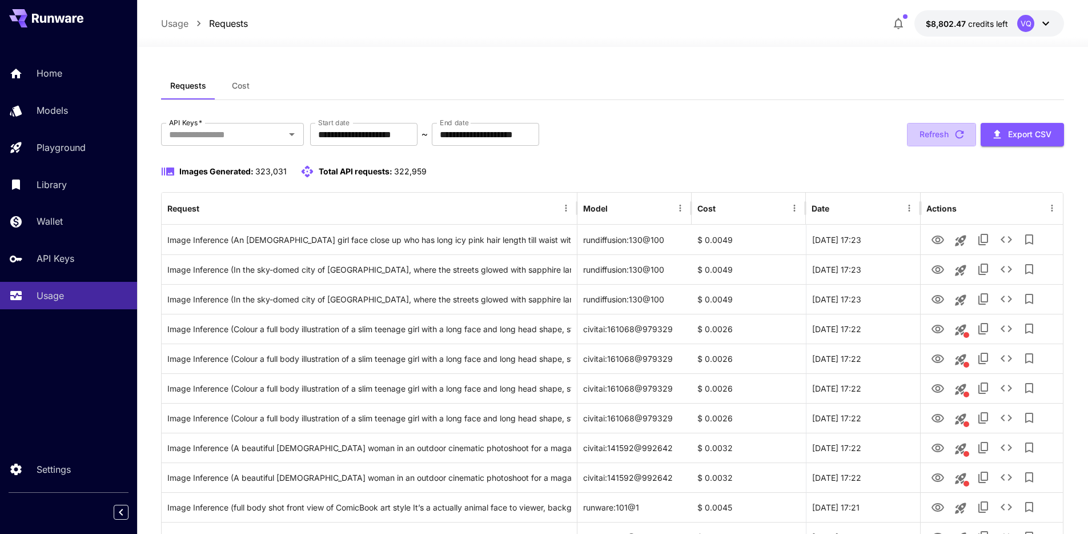
click at [929, 141] on button "Refresh" at bounding box center [941, 134] width 69 height 23
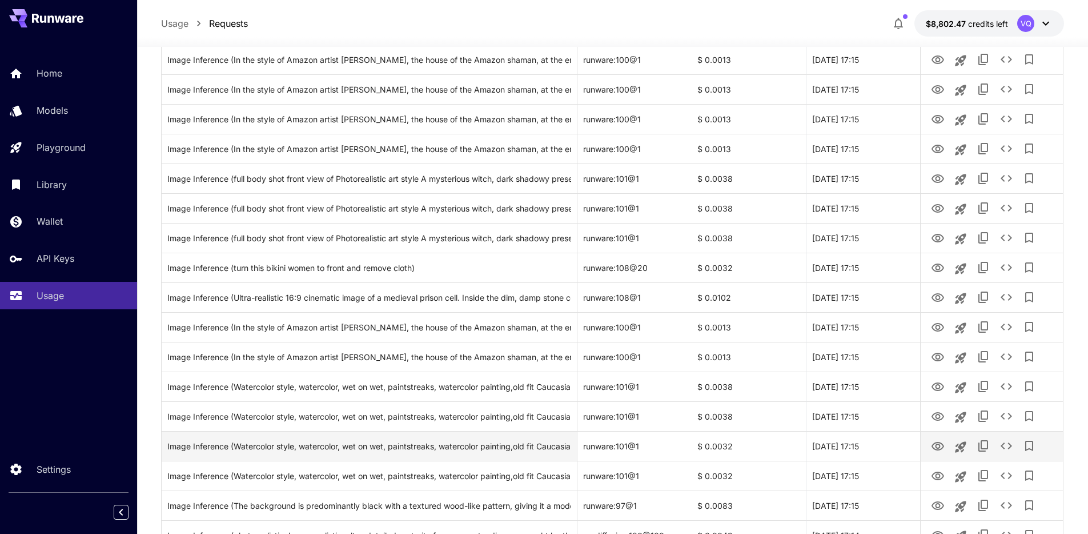
scroll to position [2726, 0]
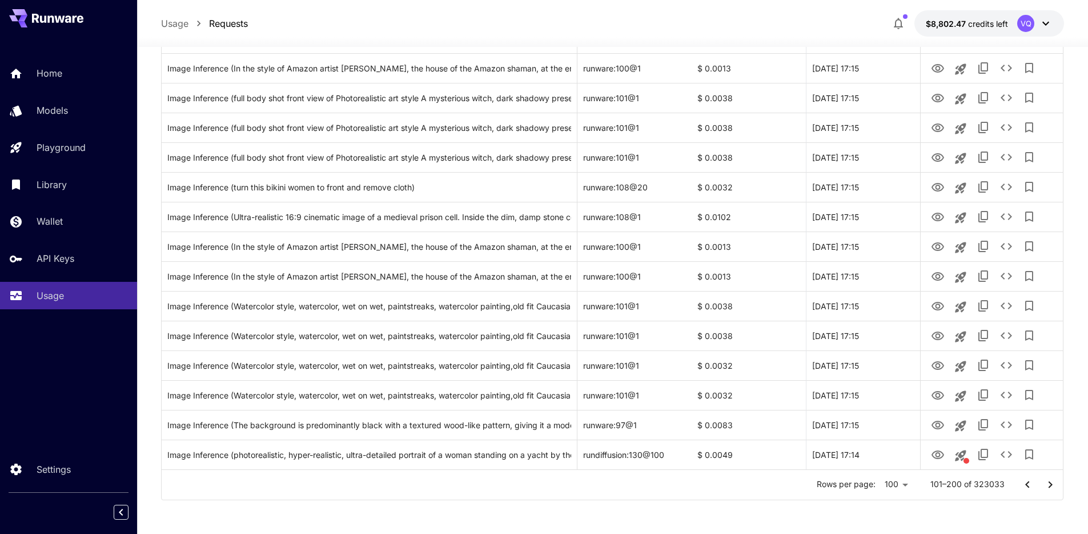
click at [1054, 479] on icon "Go to next page" at bounding box center [1051, 485] width 14 height 14
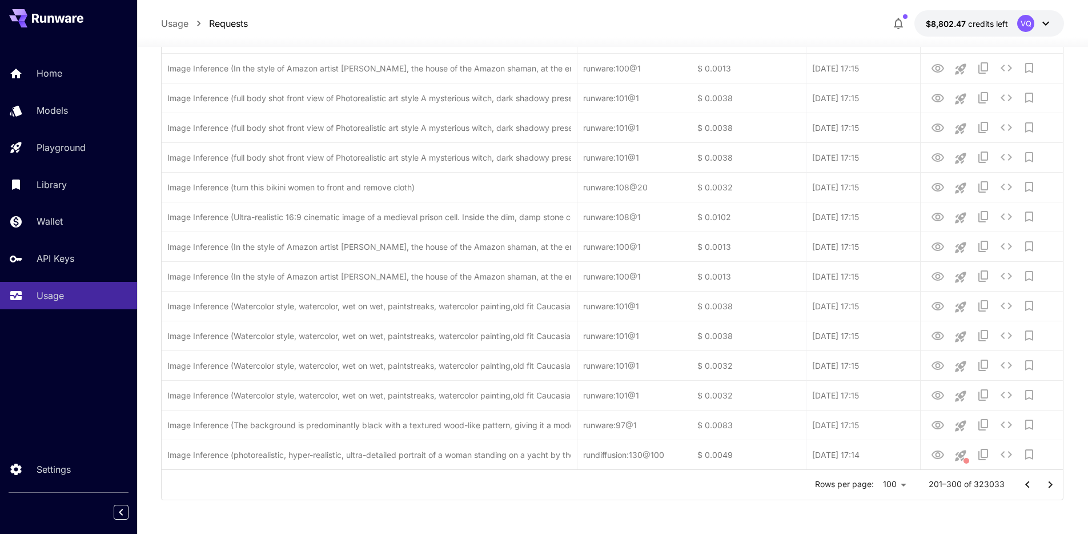
click at [1033, 484] on icon "Go to previous page" at bounding box center [1028, 485] width 14 height 14
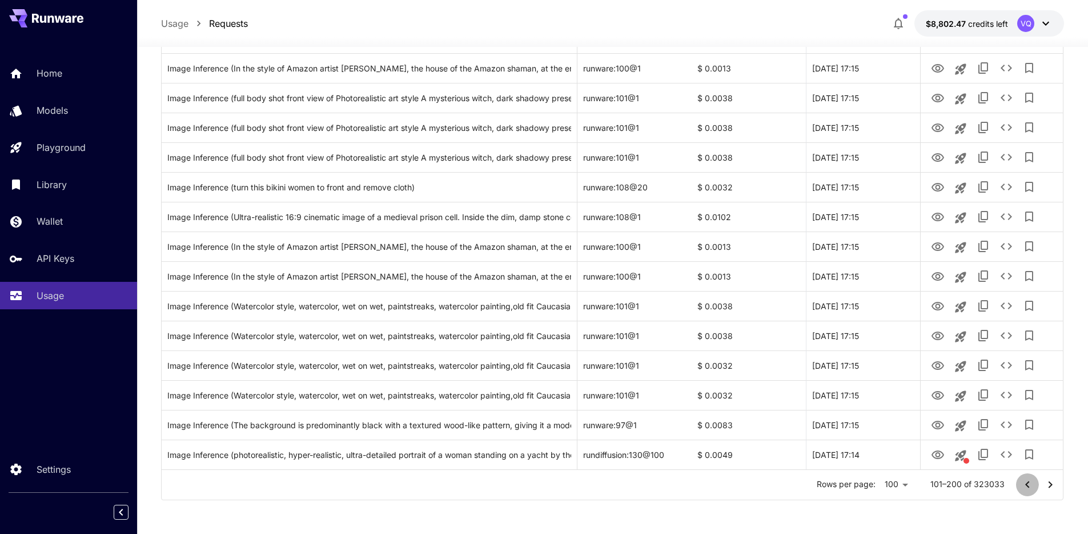
click at [1033, 484] on icon "Go to previous page" at bounding box center [1028, 485] width 14 height 14
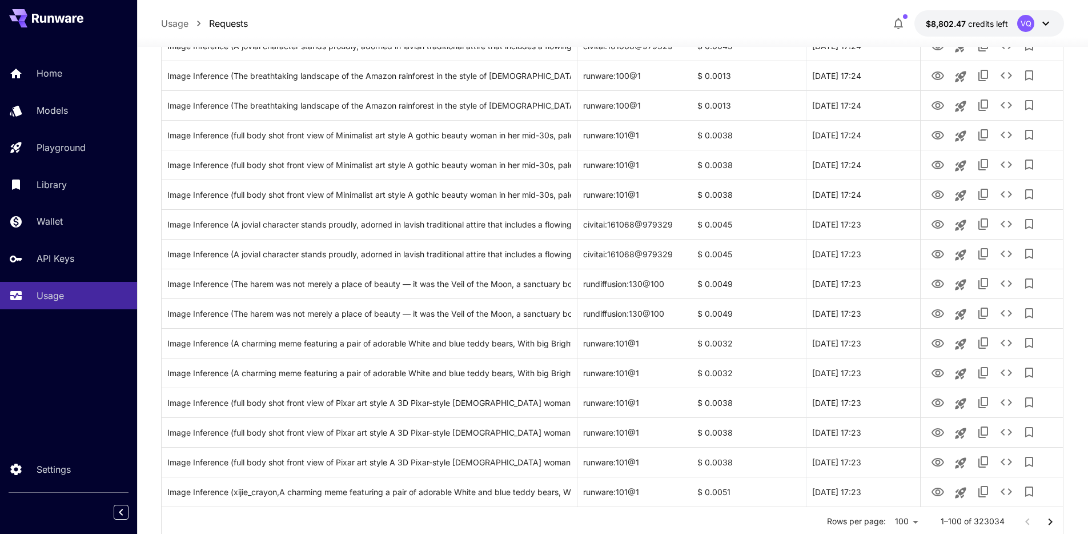
scroll to position [329, 0]
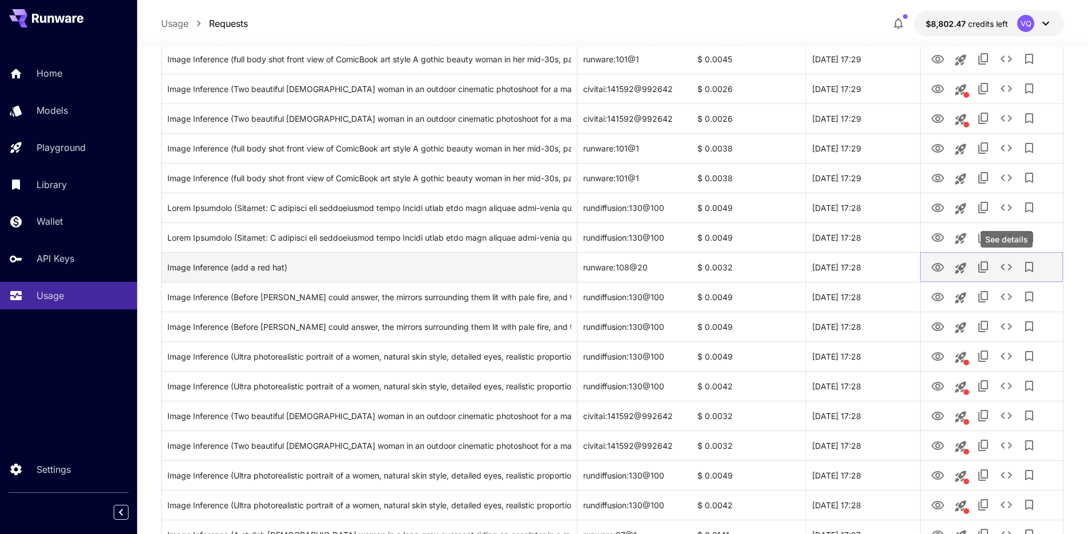
click at [1005, 269] on icon "See details" at bounding box center [1007, 267] width 14 height 14
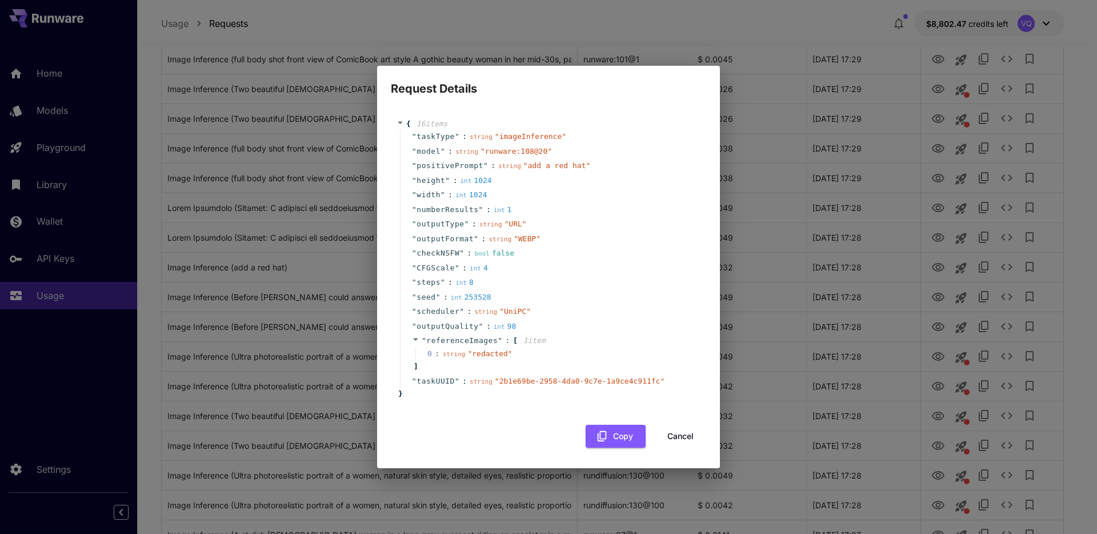
click at [674, 435] on button "Cancel" at bounding box center [680, 435] width 51 height 23
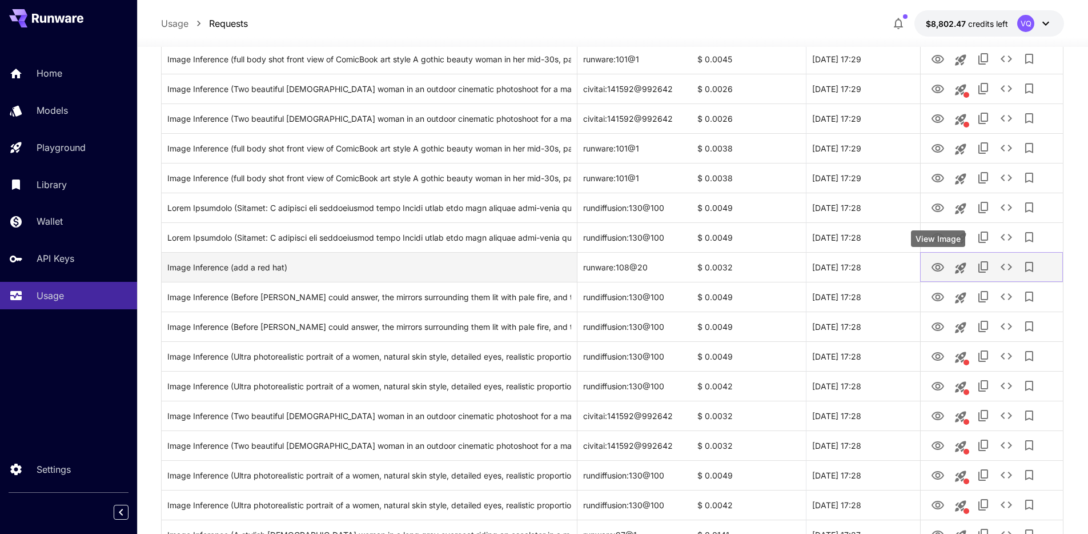
click at [940, 263] on icon "View Image" at bounding box center [938, 267] width 13 height 9
